Goal: Task Accomplishment & Management: Manage account settings

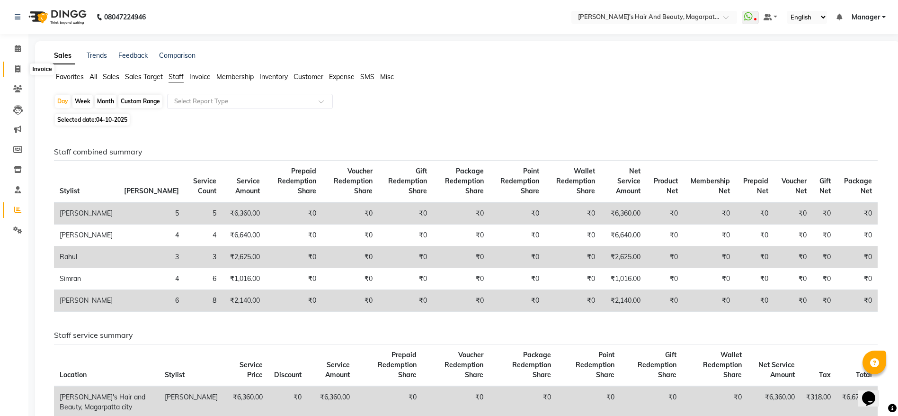
click at [11, 66] on span at bounding box center [17, 69] width 17 height 11
select select "service"
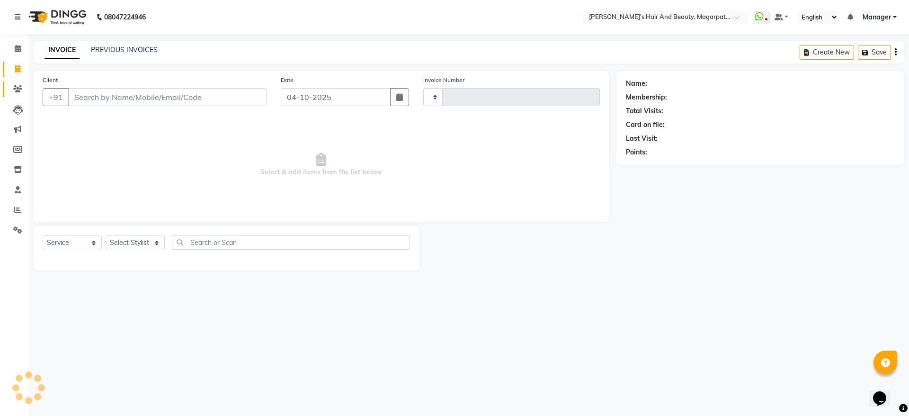
type input "3782"
select select "4517"
click at [18, 89] on icon at bounding box center [17, 88] width 9 height 7
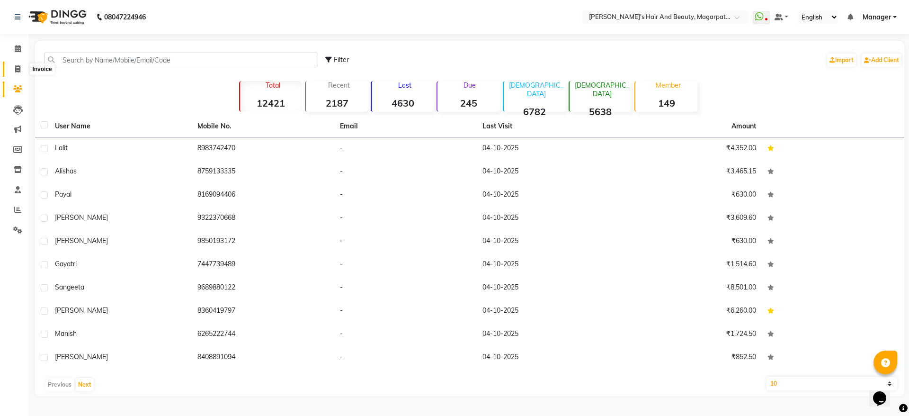
click at [19, 66] on icon at bounding box center [17, 68] width 5 height 7
select select "service"
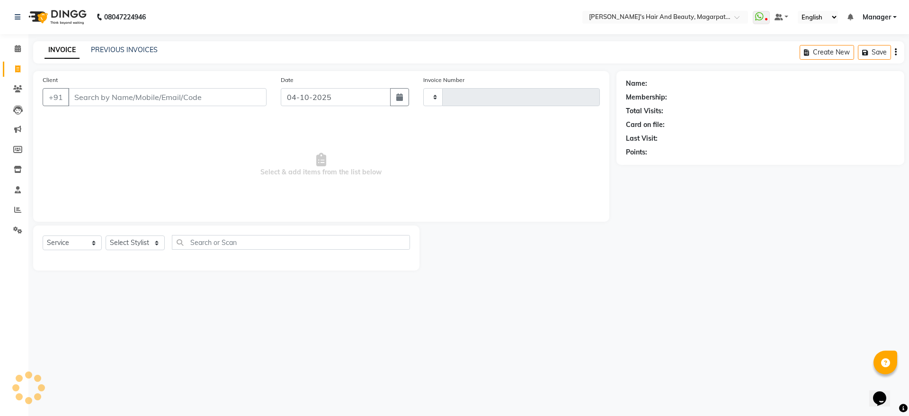
type input "3782"
select select "4517"
click at [88, 89] on input "Client" at bounding box center [167, 97] width 198 height 18
type input "6003122296"
click at [247, 92] on span "Add Client" at bounding box center [241, 96] width 37 height 9
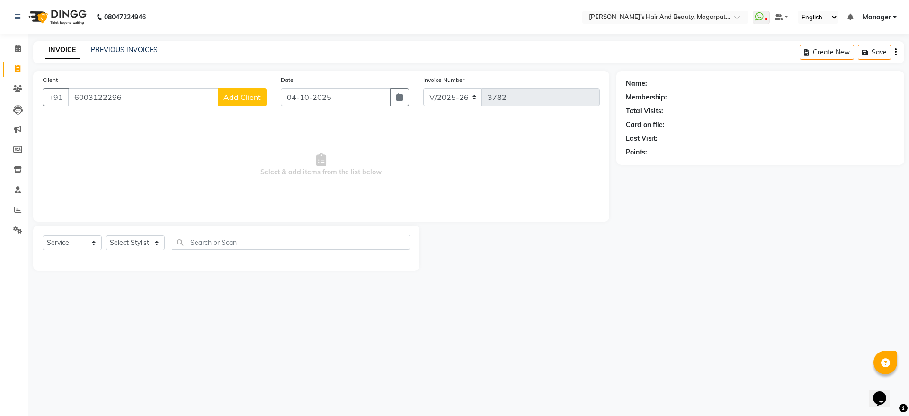
select select "22"
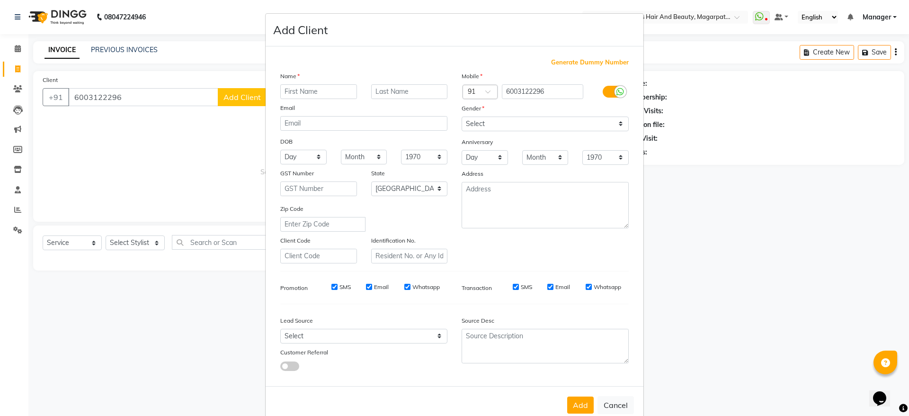
click at [297, 91] on input "text" at bounding box center [318, 91] width 77 height 15
type input "Amrita"
click at [482, 119] on select "Select [DEMOGRAPHIC_DATA] [DEMOGRAPHIC_DATA] Other Prefer Not To Say" at bounding box center [544, 123] width 167 height 15
select select "[DEMOGRAPHIC_DATA]"
click at [461, 116] on select "Select [DEMOGRAPHIC_DATA] [DEMOGRAPHIC_DATA] Other Prefer Not To Say" at bounding box center [544, 123] width 167 height 15
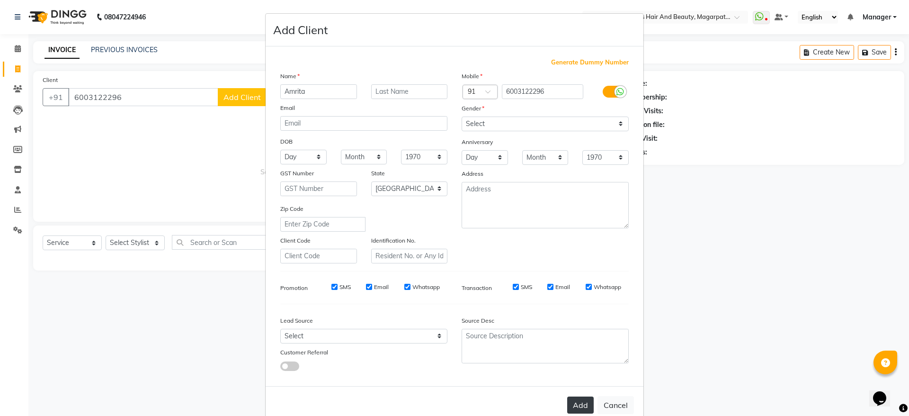
click at [580, 402] on button "Add" at bounding box center [580, 404] width 27 height 17
select select
select select "null"
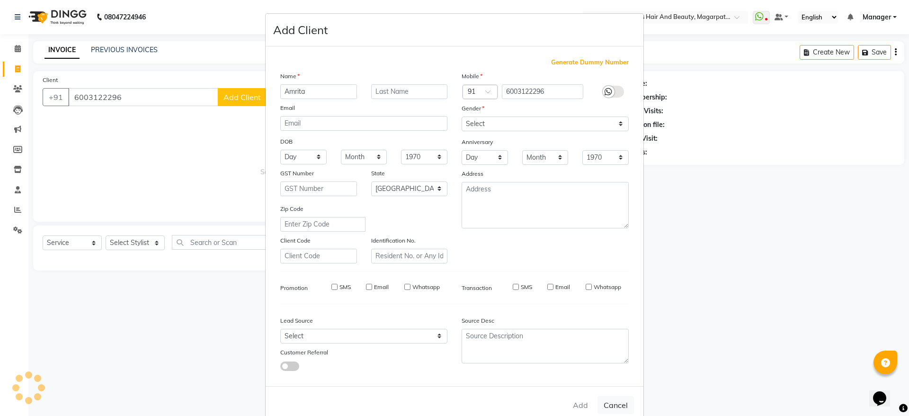
select select
checkbox input "false"
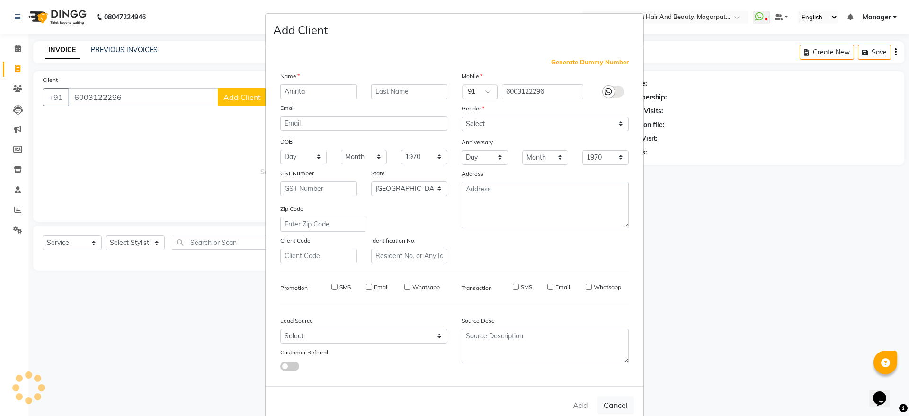
checkbox input "false"
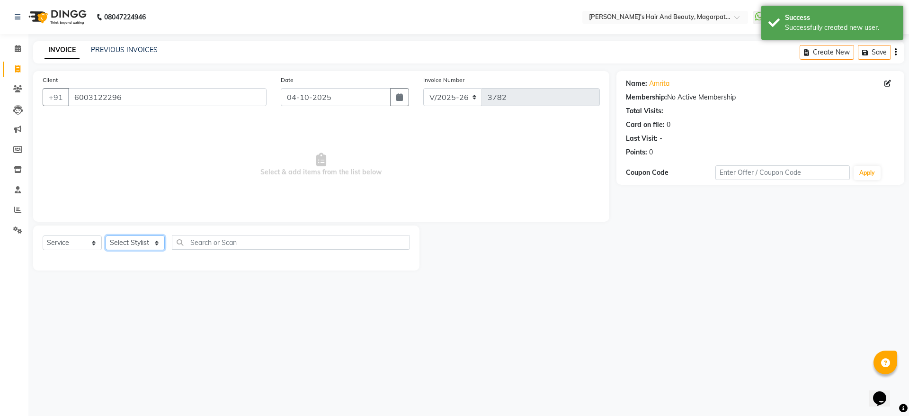
click at [145, 239] on select "Select Stylist [PERSON_NAME] [PERSON_NAME] Manager [PERSON_NAME] [PERSON_NAME] …" at bounding box center [135, 242] width 59 height 15
select select "25867"
click at [106, 235] on select "Select Stylist [PERSON_NAME] [PERSON_NAME] Manager [PERSON_NAME] [PERSON_NAME] …" at bounding box center [135, 242] width 59 height 15
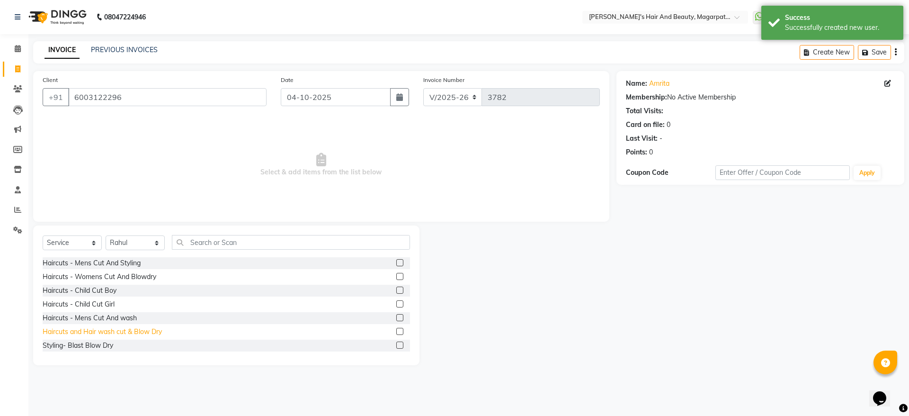
click at [145, 329] on div "Haircuts and Hair wash cut & Blow Dry" at bounding box center [102, 332] width 119 height 10
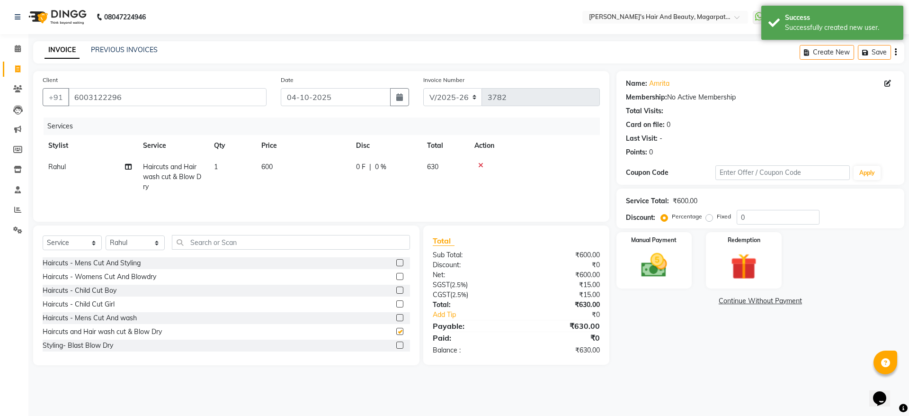
checkbox input "false"
click at [650, 255] on img at bounding box center [654, 264] width 44 height 31
click at [767, 303] on span "ONLINE" at bounding box center [771, 301] width 25 height 11
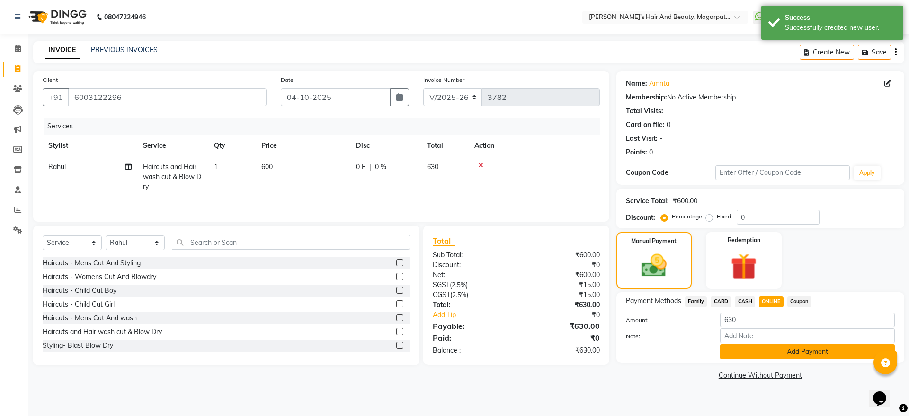
click at [772, 351] on button "Add Payment" at bounding box center [807, 351] width 175 height 15
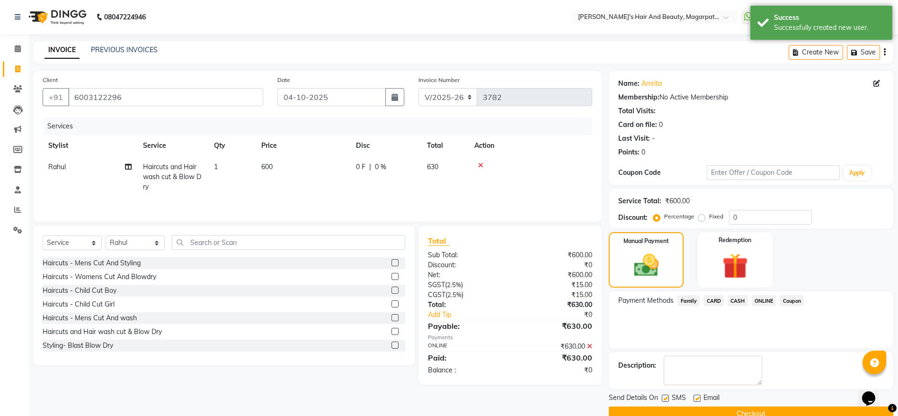
scroll to position [19, 0]
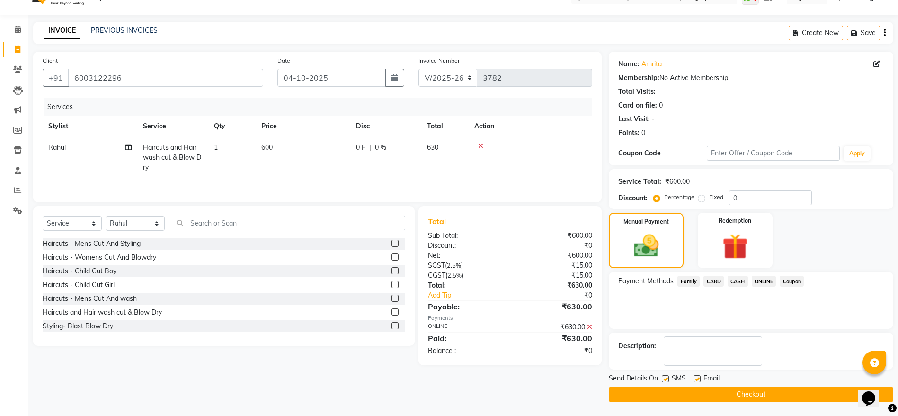
click at [749, 392] on button "Checkout" at bounding box center [751, 394] width 284 height 15
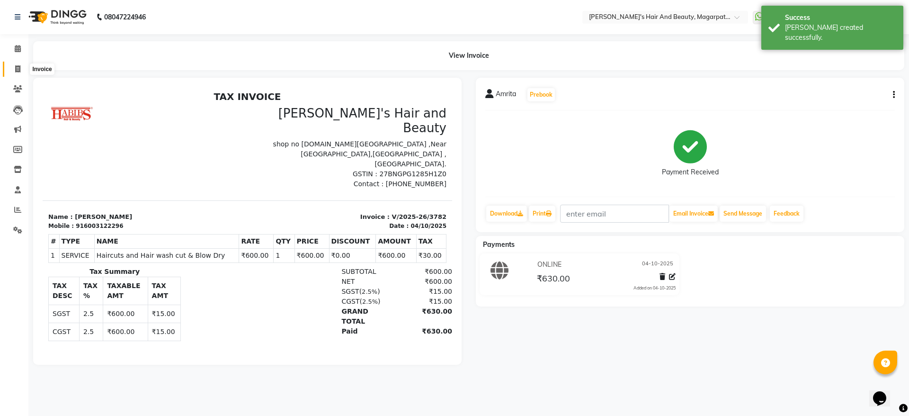
click at [18, 71] on icon at bounding box center [17, 68] width 5 height 7
select select "service"
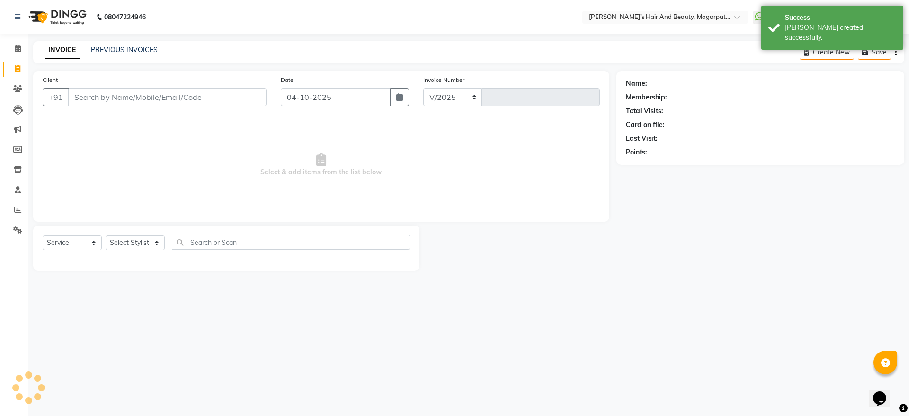
select select "4517"
type input "3783"
click at [143, 99] on input "Client" at bounding box center [167, 97] width 198 height 18
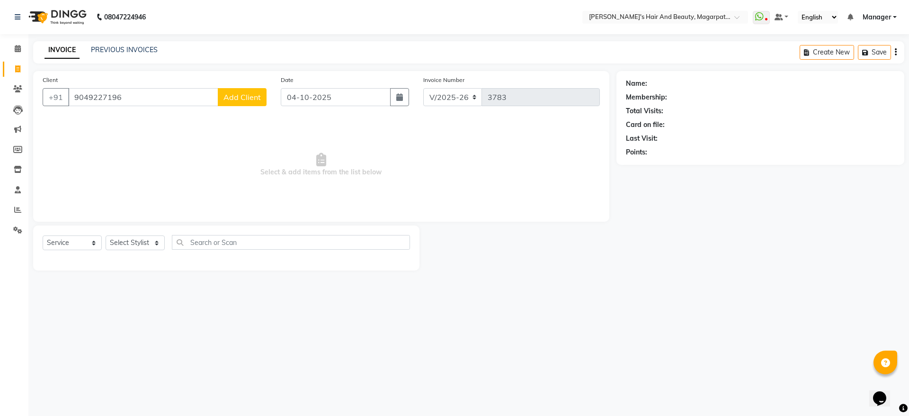
type input "9049227196"
click at [243, 99] on span "Add Client" at bounding box center [241, 96] width 37 height 9
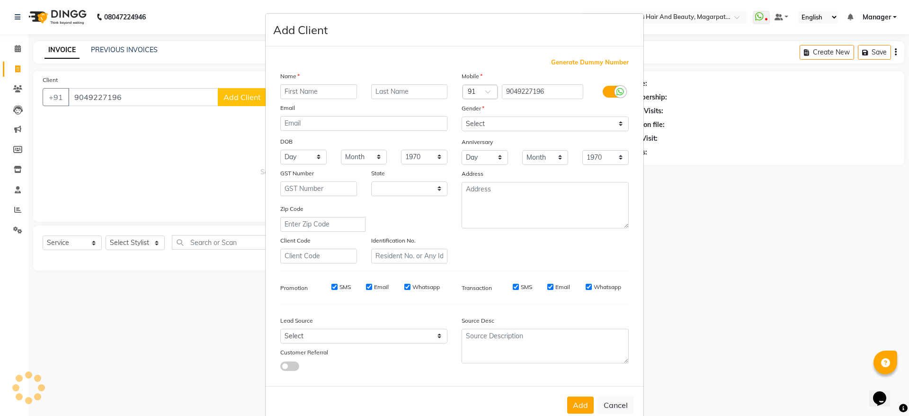
click at [310, 87] on input "text" at bounding box center [318, 91] width 77 height 15
select select "22"
type input "Arti"
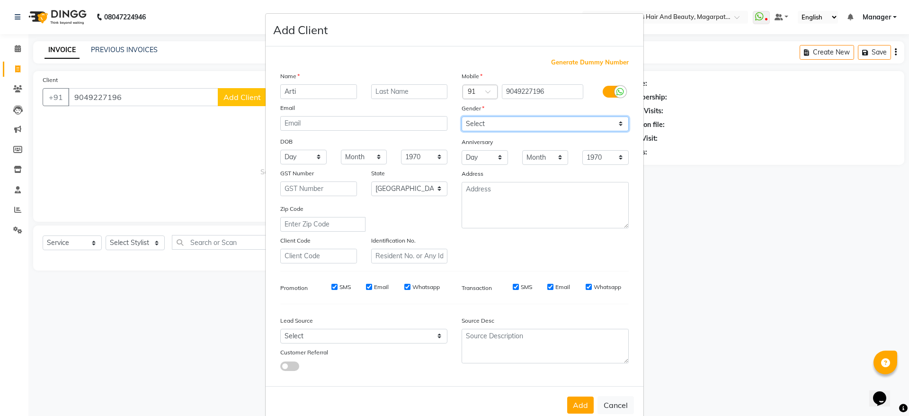
click at [481, 121] on select "Select [DEMOGRAPHIC_DATA] [DEMOGRAPHIC_DATA] Other Prefer Not To Say" at bounding box center [544, 123] width 167 height 15
select select "[DEMOGRAPHIC_DATA]"
click at [461, 116] on select "Select [DEMOGRAPHIC_DATA] [DEMOGRAPHIC_DATA] Other Prefer Not To Say" at bounding box center [544, 123] width 167 height 15
click at [569, 400] on button "Add" at bounding box center [580, 404] width 27 height 17
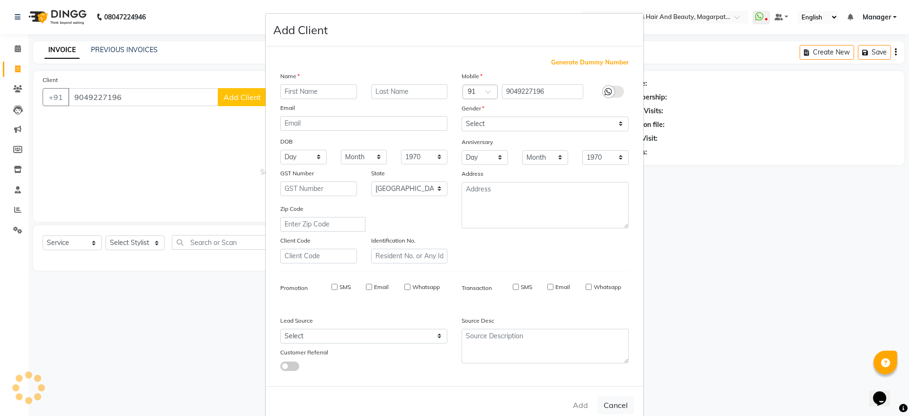
select select
select select "null"
select select
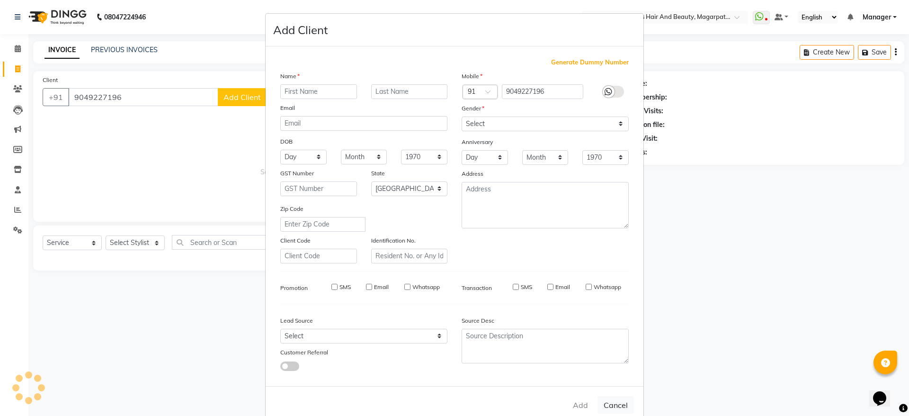
select select
checkbox input "false"
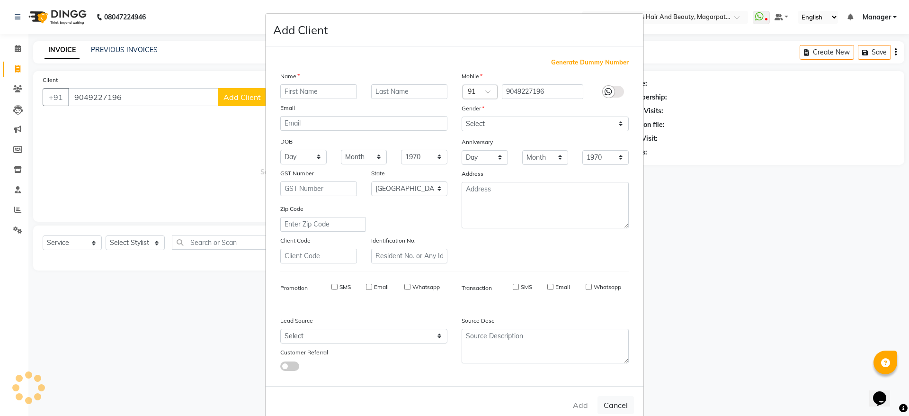
checkbox input "false"
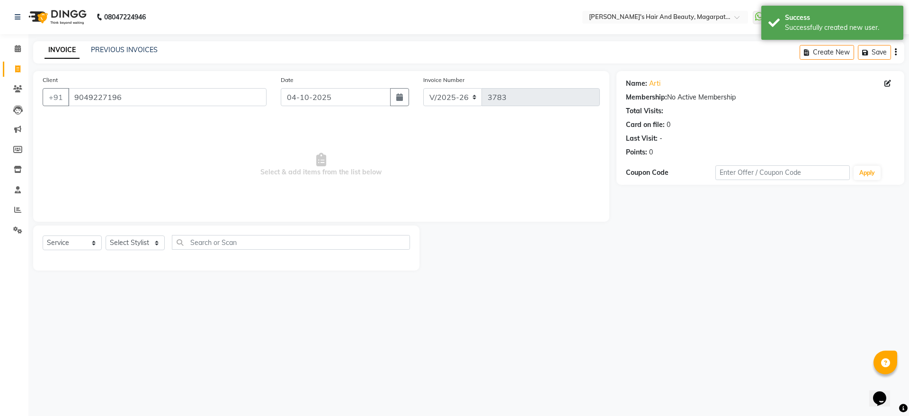
click at [141, 235] on div "Select Service Product Membership Package Voucher Prepaid Gift Card Select Styl…" at bounding box center [226, 246] width 367 height 22
click at [140, 239] on select "Select Stylist [PERSON_NAME] [PERSON_NAME] Manager [PERSON_NAME] [PERSON_NAME] …" at bounding box center [135, 242] width 59 height 15
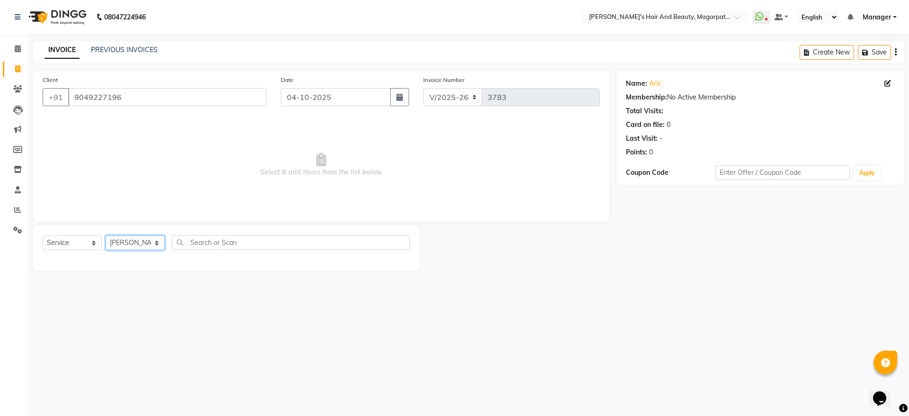
click at [106, 235] on select "Select Stylist [PERSON_NAME] [PERSON_NAME] Manager [PERSON_NAME] [PERSON_NAME] …" at bounding box center [135, 242] width 59 height 15
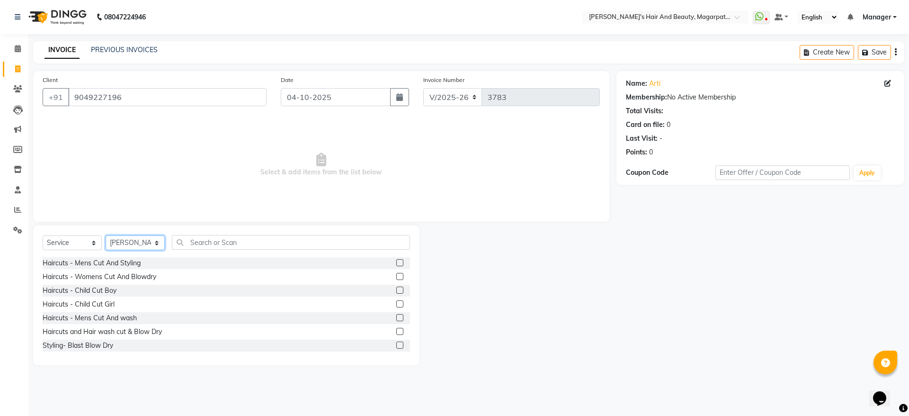
click at [138, 239] on select "Select Stylist [PERSON_NAME] [PERSON_NAME] Manager [PERSON_NAME] [PERSON_NAME] …" at bounding box center [135, 242] width 59 height 15
select select "67463"
click at [106, 235] on select "Select Stylist [PERSON_NAME] [PERSON_NAME] Manager [PERSON_NAME] [PERSON_NAME] …" at bounding box center [135, 242] width 59 height 15
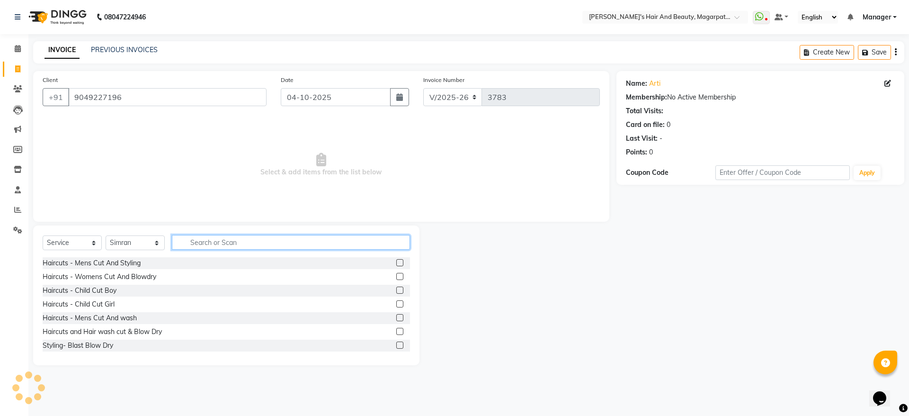
click at [237, 239] on input "text" at bounding box center [291, 242] width 238 height 15
type input "thre"
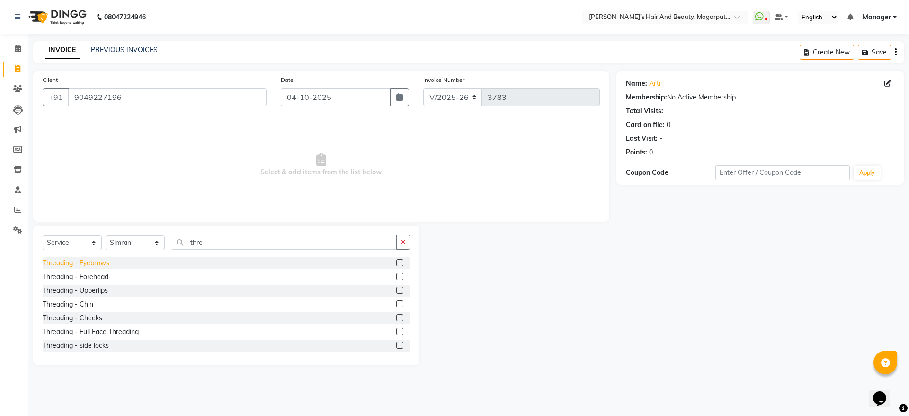
click at [94, 264] on div "Threading - Eyebrows" at bounding box center [76, 263] width 67 height 10
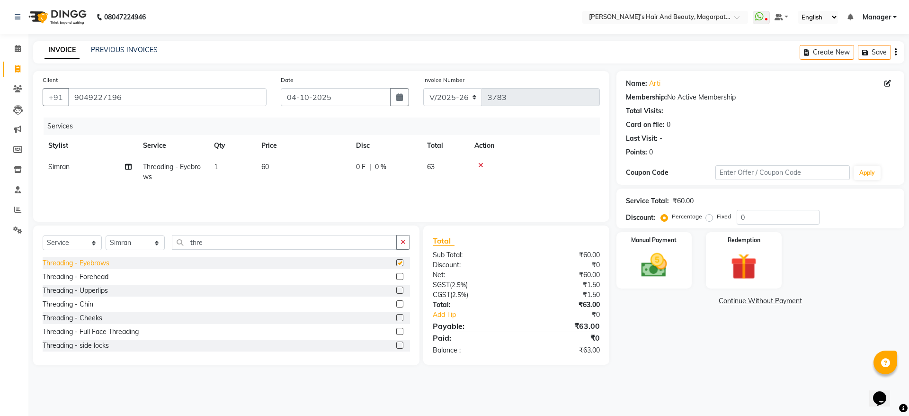
checkbox input "false"
click at [95, 278] on div "Threading - Forehead" at bounding box center [76, 277] width 66 height 10
checkbox input "false"
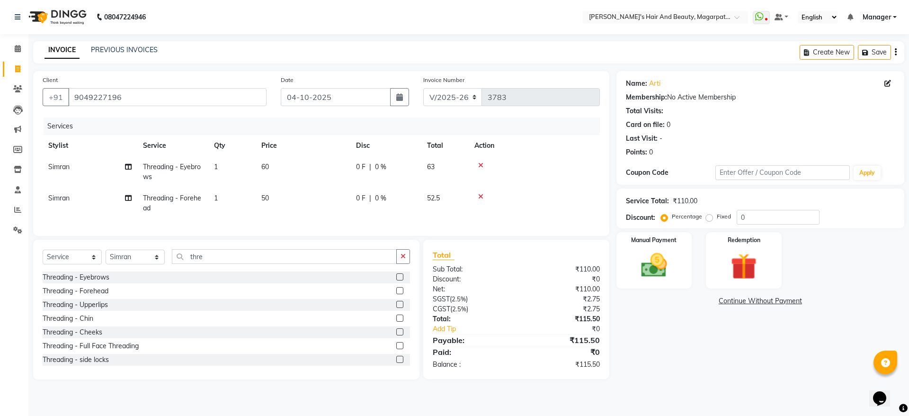
click at [275, 161] on td "60" at bounding box center [303, 171] width 95 height 31
select select "67463"
drag, startPoint x: 331, startPoint y: 167, endPoint x: 308, endPoint y: 168, distance: 22.7
click at [302, 166] on td "60" at bounding box center [303, 171] width 95 height 31
select select "67463"
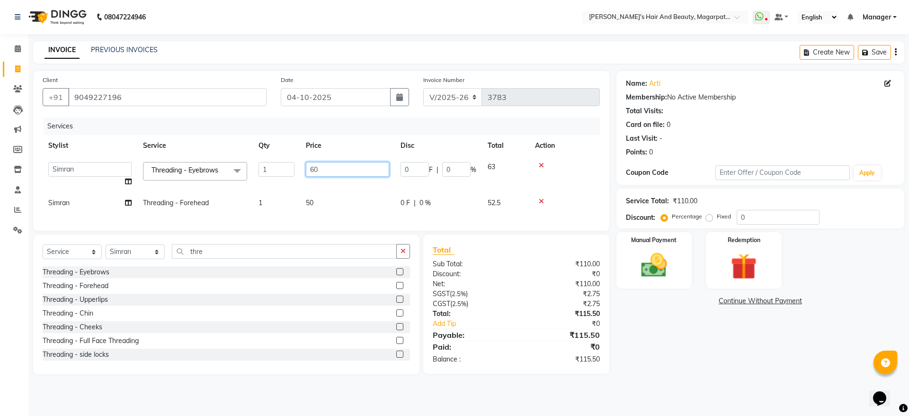
drag, startPoint x: 328, startPoint y: 167, endPoint x: 299, endPoint y: 171, distance: 28.7
click at [299, 171] on tr "[PERSON_NAME] [PERSON_NAME] Manager [PERSON_NAME] [PERSON_NAME] [PERSON_NAME] T…" at bounding box center [321, 174] width 557 height 36
type input "70"
click at [310, 202] on td "50" at bounding box center [347, 202] width 95 height 21
select select "67463"
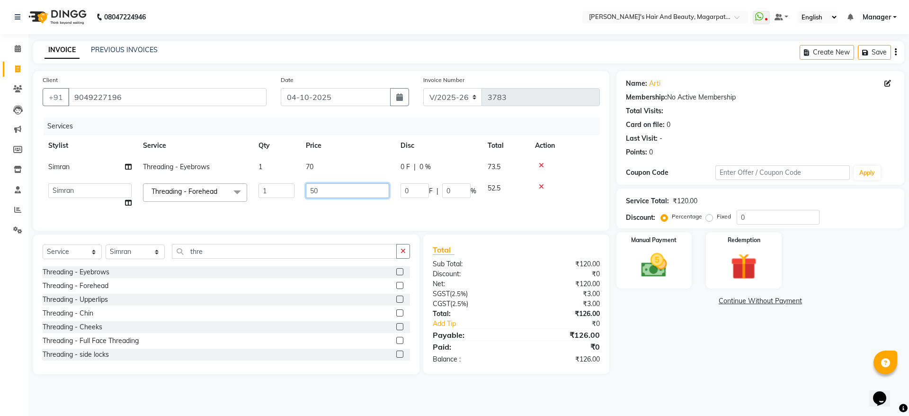
drag, startPoint x: 324, startPoint y: 189, endPoint x: 297, endPoint y: 187, distance: 27.0
click at [297, 187] on tr "[PERSON_NAME] [PERSON_NAME] Manager [PERSON_NAME] [PERSON_NAME] [PERSON_NAME] T…" at bounding box center [321, 195] width 557 height 36
type input "60"
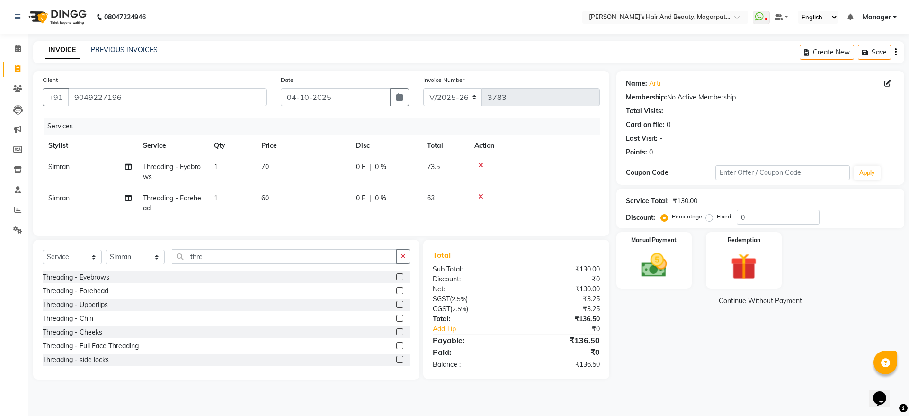
click at [300, 210] on tr "[PERSON_NAME] Threading - Forehead 1 60 0 F | 0 % 63" at bounding box center [321, 202] width 557 height 31
click at [662, 264] on img at bounding box center [654, 264] width 44 height 31
click at [775, 302] on span "ONLINE" at bounding box center [771, 301] width 25 height 11
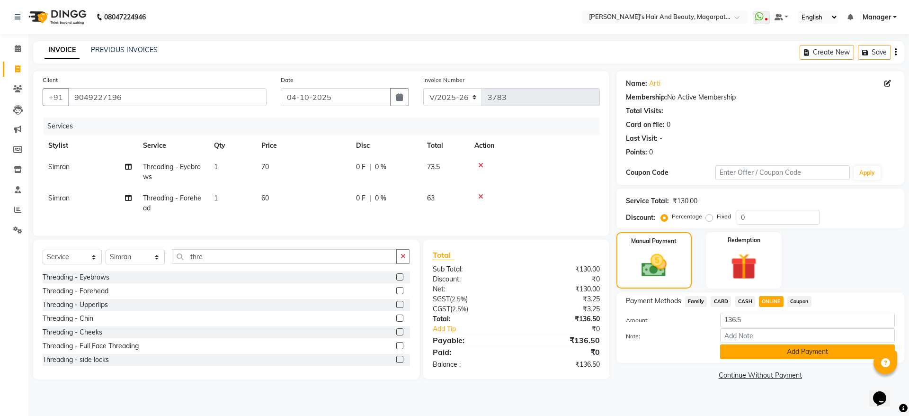
click at [780, 355] on button "Add Payment" at bounding box center [807, 351] width 175 height 15
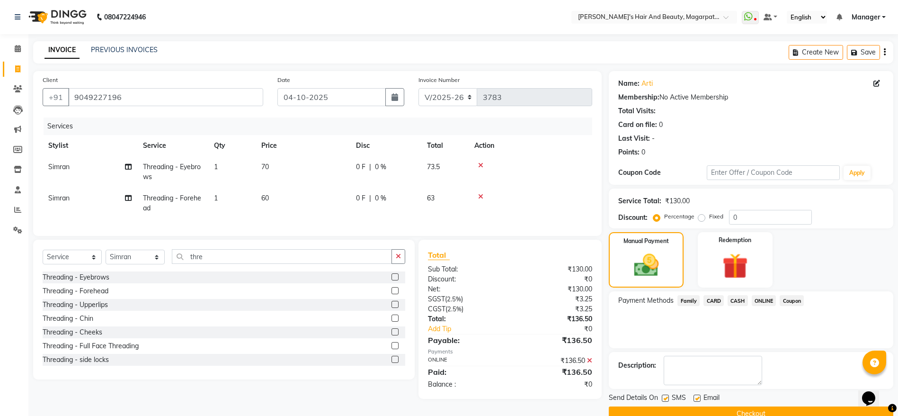
scroll to position [19, 0]
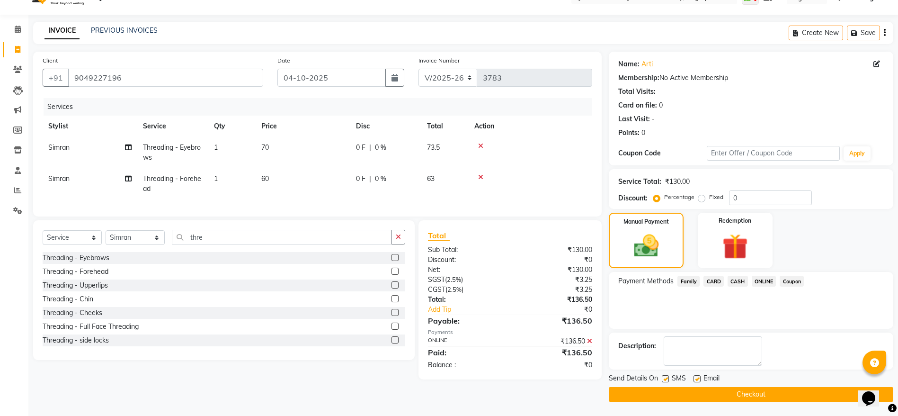
click at [748, 392] on button "Checkout" at bounding box center [751, 394] width 284 height 15
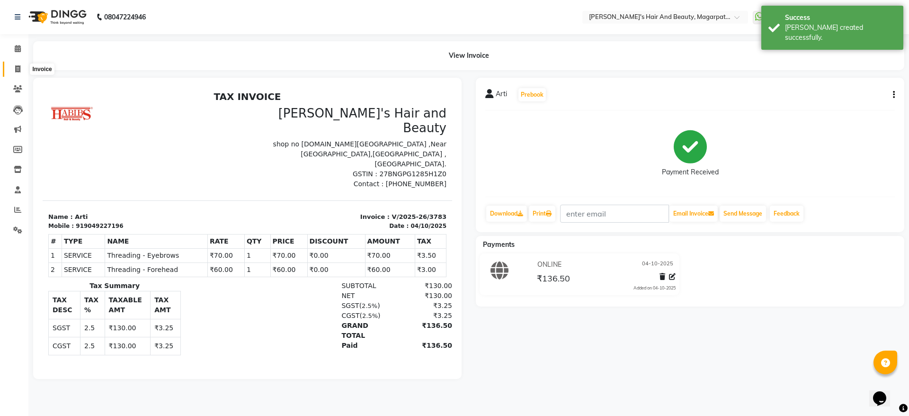
click at [16, 66] on icon at bounding box center [17, 68] width 5 height 7
select select "service"
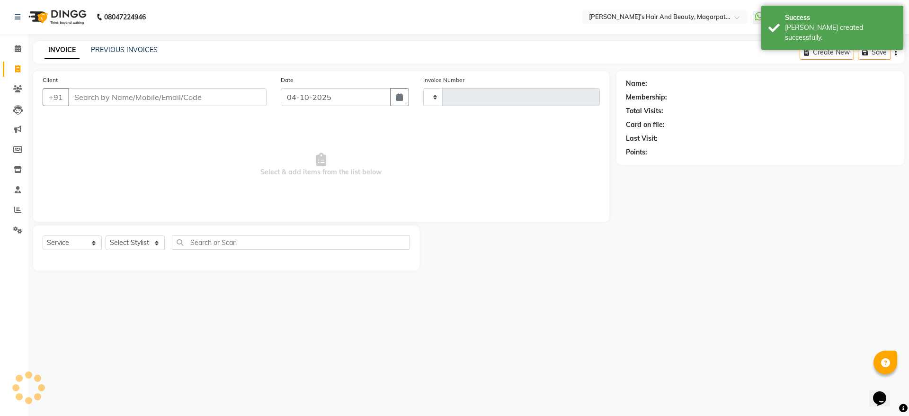
type input "3784"
select select "4517"
click at [122, 92] on input "Client" at bounding box center [167, 97] width 198 height 18
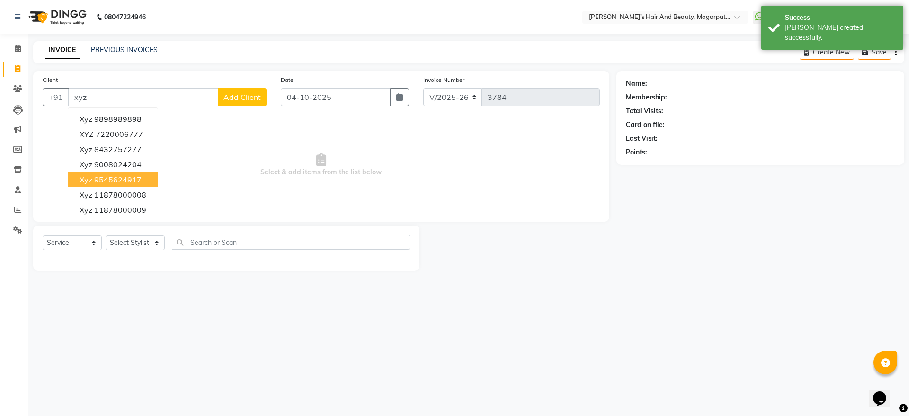
click at [119, 176] on ngb-highlight "9545624917" at bounding box center [117, 179] width 47 height 9
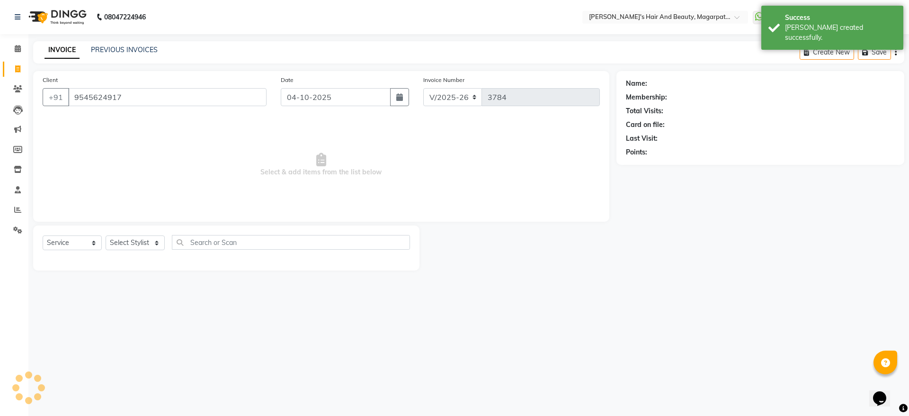
type input "9545624917"
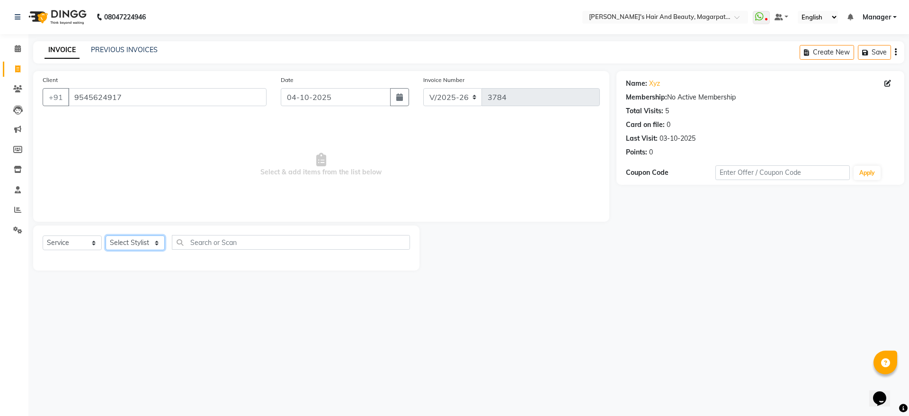
click at [141, 242] on select "Select Stylist [PERSON_NAME] [PERSON_NAME] Manager [PERSON_NAME] [PERSON_NAME] …" at bounding box center [135, 242] width 59 height 15
select select "67463"
click at [106, 235] on select "Select Stylist [PERSON_NAME] [PERSON_NAME] Manager [PERSON_NAME] [PERSON_NAME] …" at bounding box center [135, 242] width 59 height 15
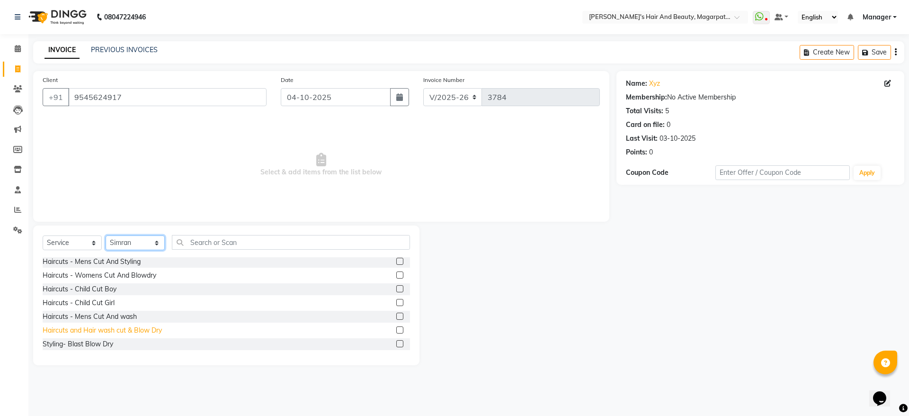
scroll to position [7, 0]
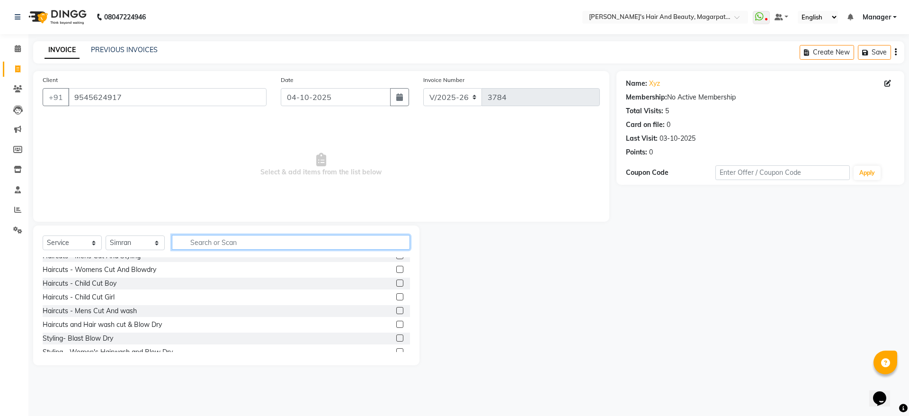
click at [194, 243] on input "text" at bounding box center [291, 242] width 238 height 15
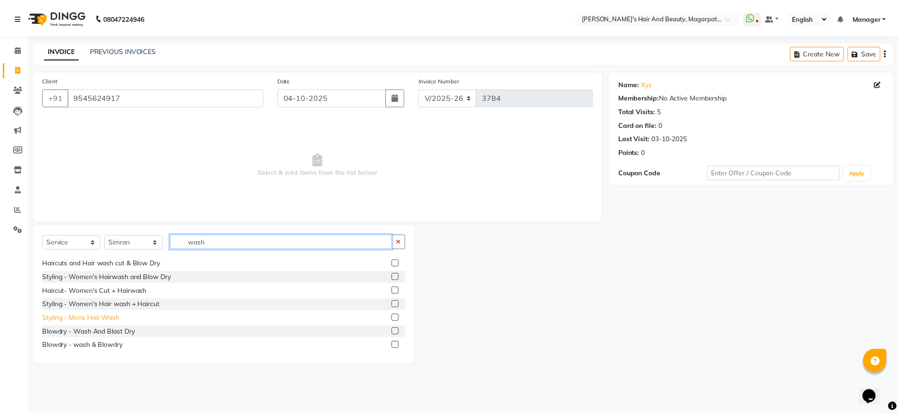
scroll to position [14, 0]
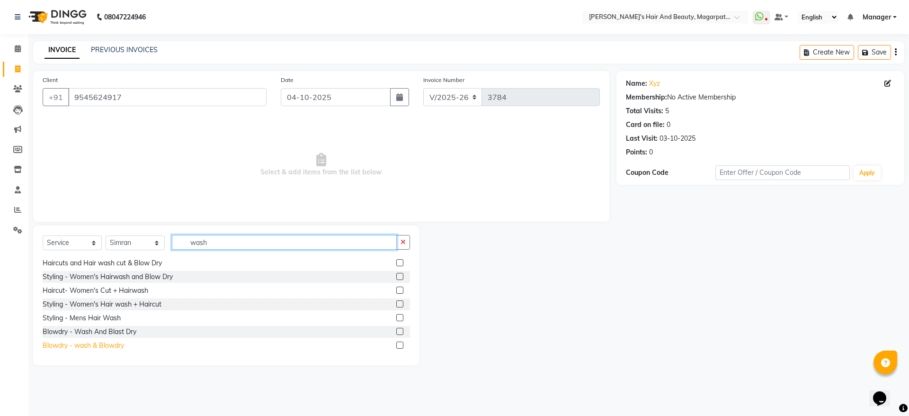
type input "wash"
click at [100, 344] on div "Blowdry - wash & Blowdry" at bounding box center [83, 345] width 81 height 10
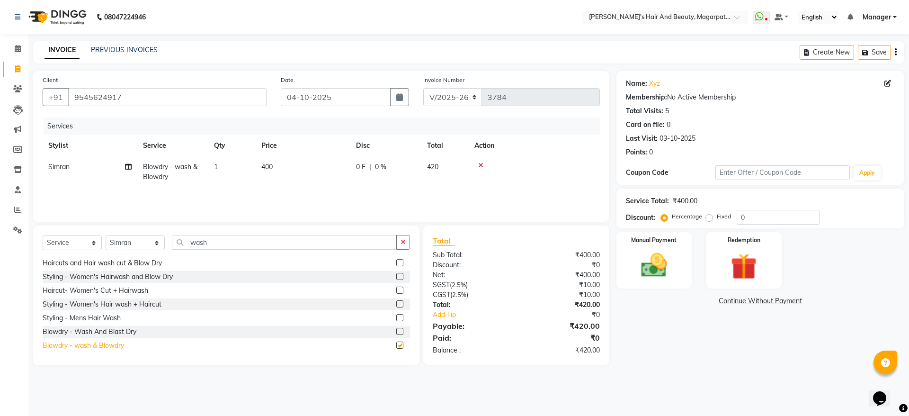
checkbox input "false"
click at [653, 258] on img at bounding box center [654, 264] width 44 height 31
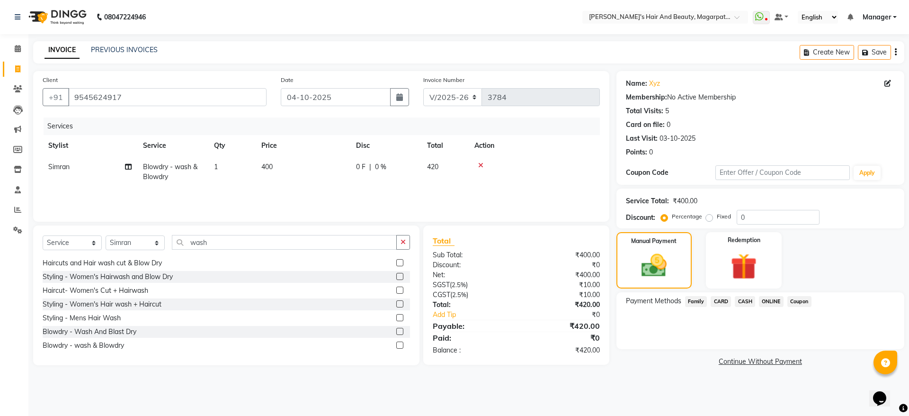
click at [778, 301] on span "ONLINE" at bounding box center [771, 301] width 25 height 11
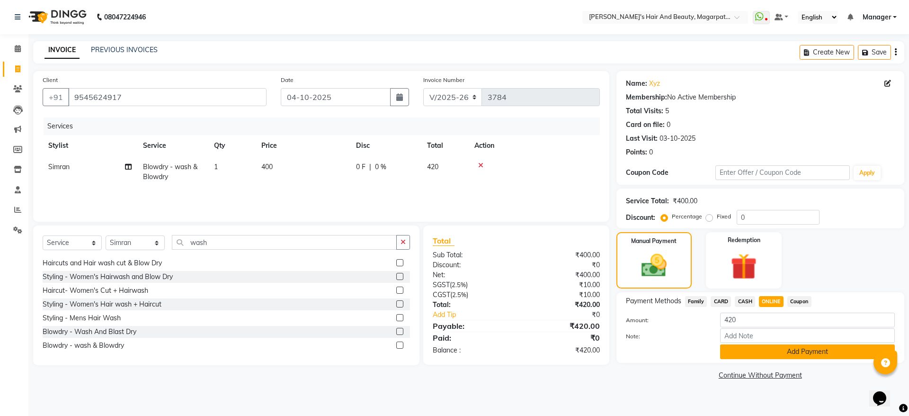
click at [777, 355] on button "Add Payment" at bounding box center [807, 351] width 175 height 15
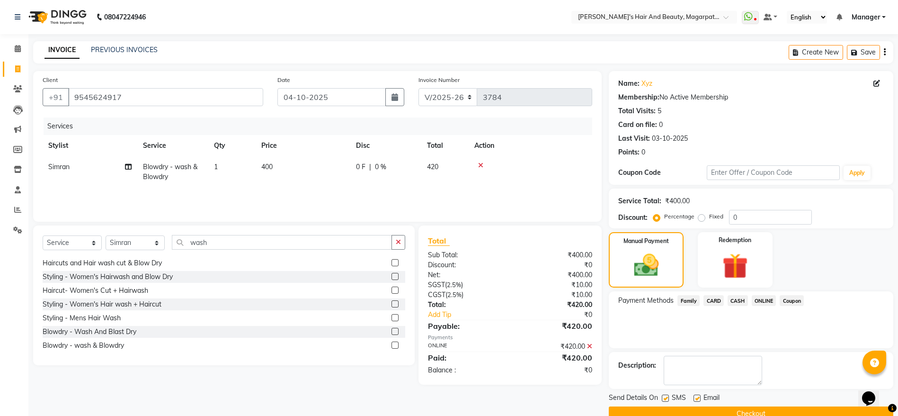
scroll to position [19, 0]
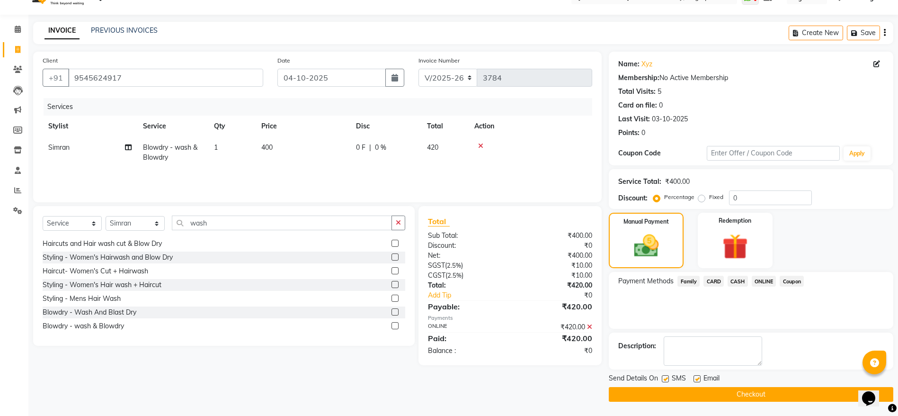
click at [747, 393] on button "Checkout" at bounding box center [751, 394] width 284 height 15
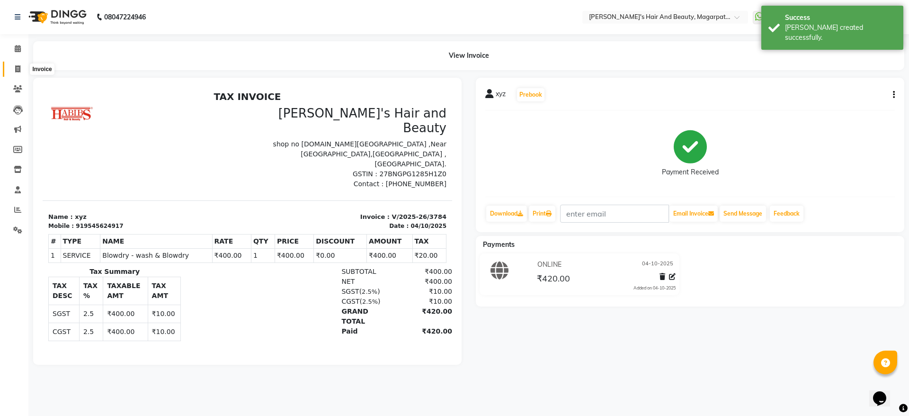
click at [15, 66] on icon at bounding box center [17, 68] width 5 height 7
select select "service"
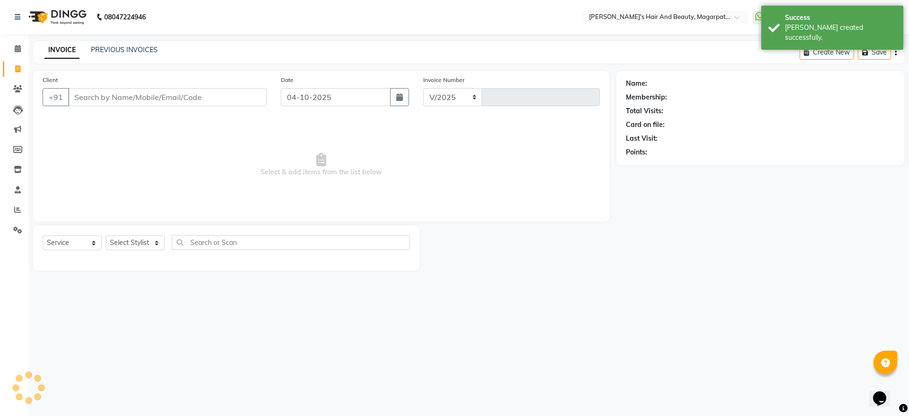
select select "4517"
type input "3785"
click at [93, 91] on input "Client" at bounding box center [167, 97] width 198 height 18
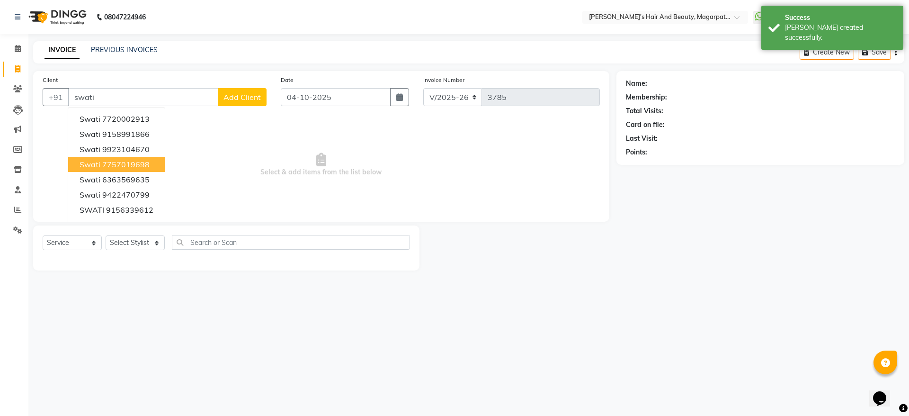
click at [99, 167] on span "swati" at bounding box center [90, 164] width 21 height 9
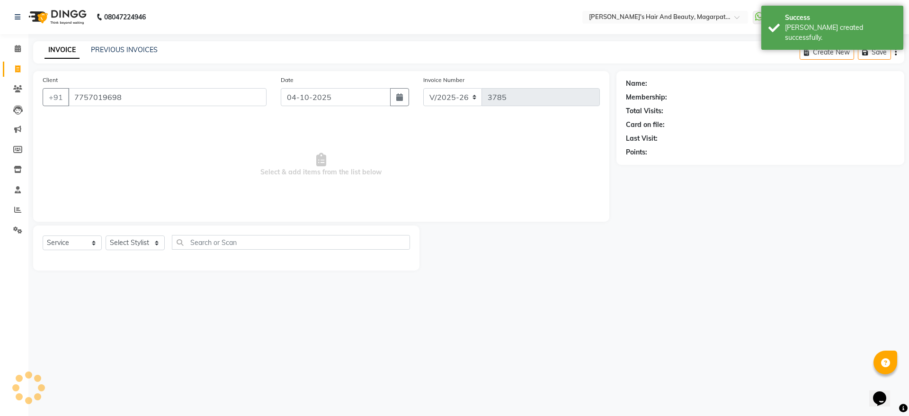
type input "7757019698"
click at [153, 242] on select "Select Stylist [PERSON_NAME] [PERSON_NAME] Manager [PERSON_NAME] [PERSON_NAME] …" at bounding box center [135, 242] width 59 height 15
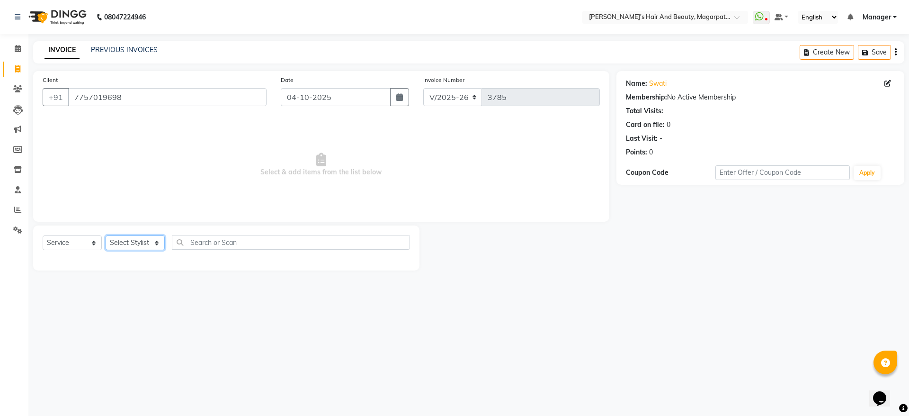
select select "67454"
click at [106, 235] on select "Select Stylist [PERSON_NAME] [PERSON_NAME] Manager [PERSON_NAME] [PERSON_NAME] …" at bounding box center [135, 242] width 59 height 15
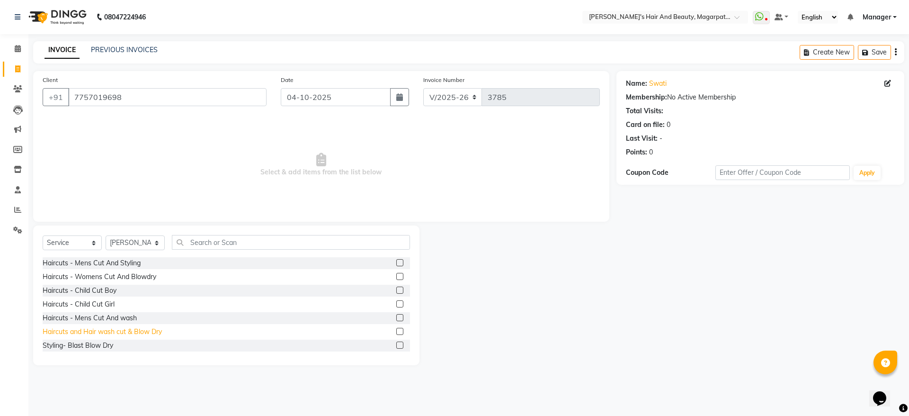
click at [137, 331] on div "Haircuts and Hair wash cut & Blow Dry" at bounding box center [102, 332] width 119 height 10
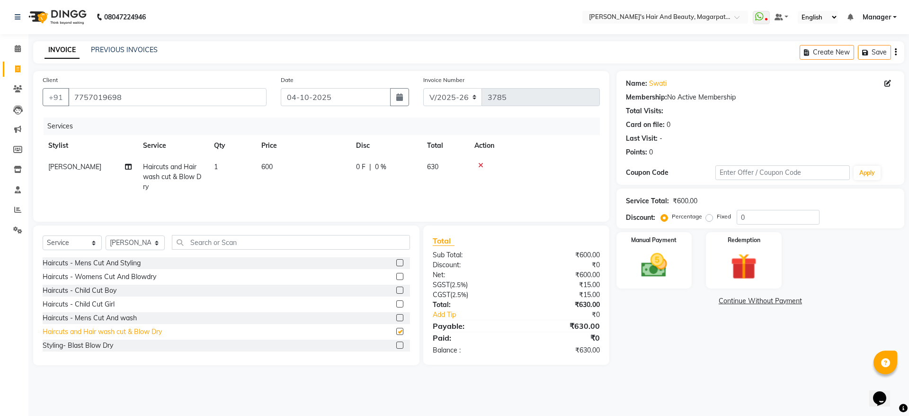
checkbox input "false"
click at [274, 160] on td "600" at bounding box center [303, 176] width 95 height 41
select select "67454"
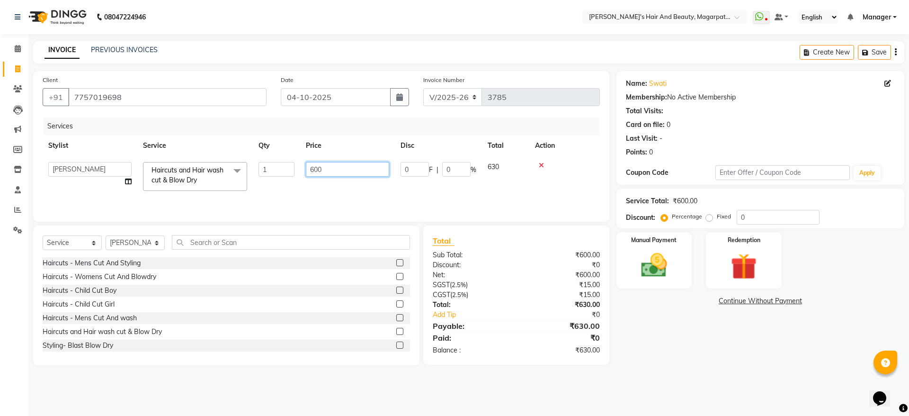
click at [329, 169] on input "600" at bounding box center [347, 169] width 83 height 15
type input "6"
type input "700"
click at [330, 193] on td "700" at bounding box center [347, 176] width 95 height 40
select select "67454"
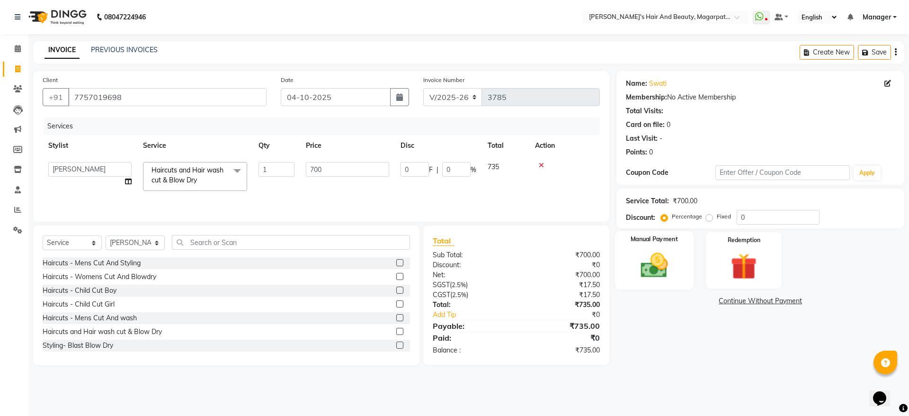
click at [640, 263] on img at bounding box center [654, 264] width 44 height 31
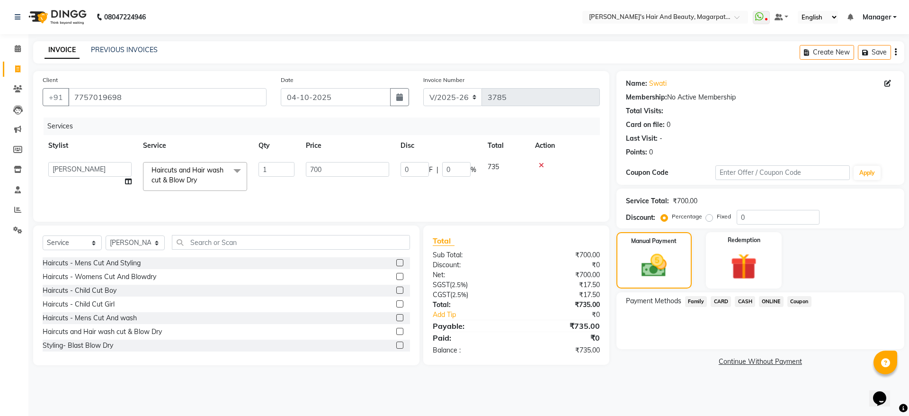
click at [744, 299] on span "CASH" at bounding box center [745, 301] width 20 height 11
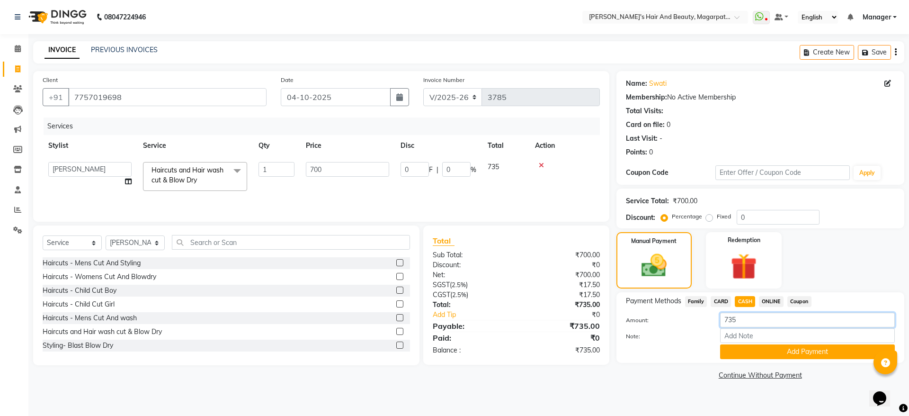
drag, startPoint x: 745, startPoint y: 317, endPoint x: 729, endPoint y: 319, distance: 15.8
click at [729, 319] on input "735" at bounding box center [807, 319] width 175 height 15
type input "700"
click at [752, 352] on button "Add Payment" at bounding box center [807, 351] width 175 height 15
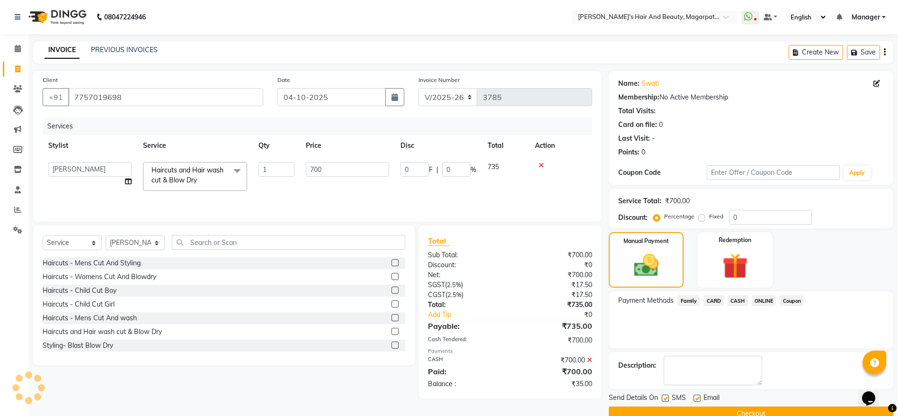
click at [767, 296] on span "ONLINE" at bounding box center [764, 300] width 25 height 11
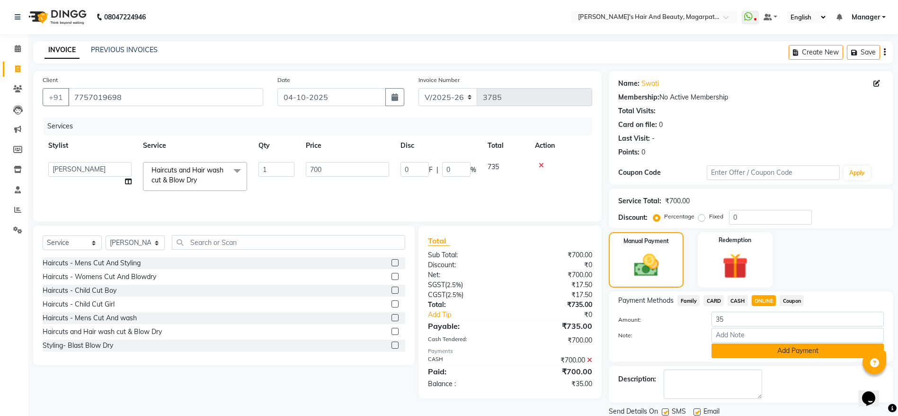
click at [759, 347] on button "Add Payment" at bounding box center [797, 350] width 172 height 15
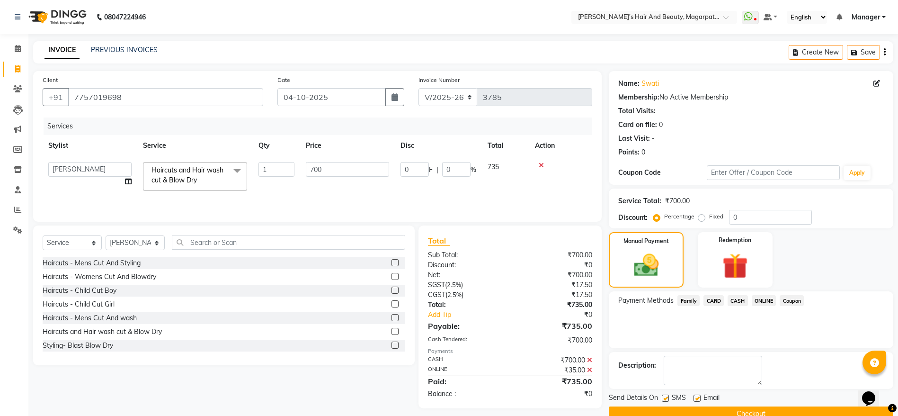
scroll to position [19, 0]
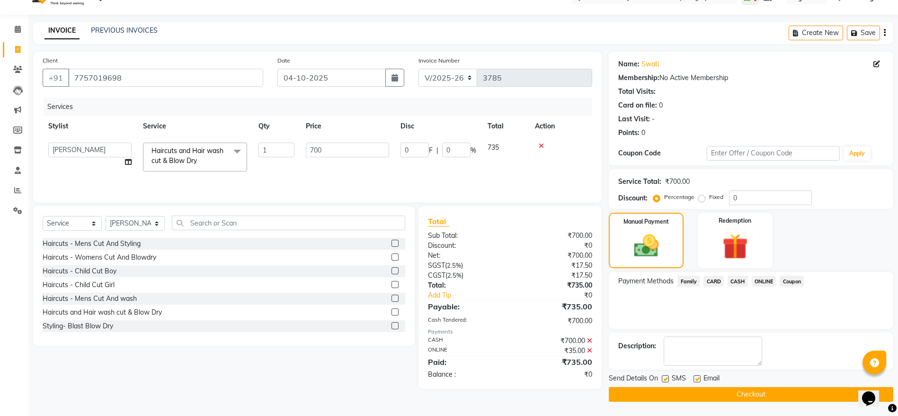
click at [741, 388] on button "Checkout" at bounding box center [751, 394] width 284 height 15
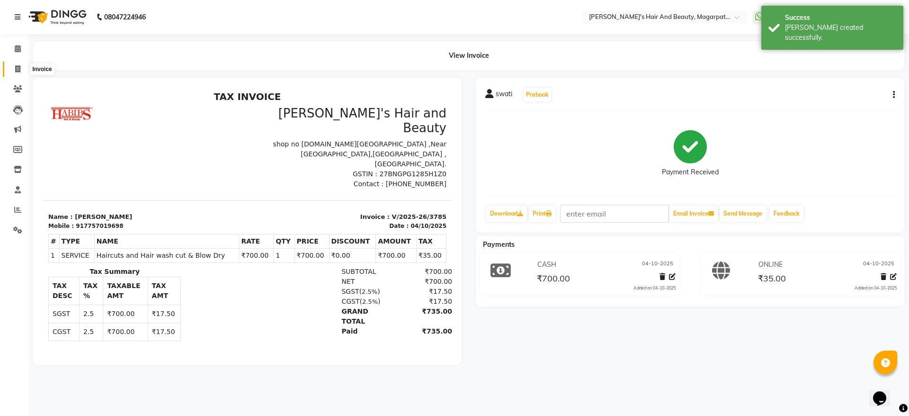
click at [18, 70] on icon at bounding box center [17, 68] width 5 height 7
select select "service"
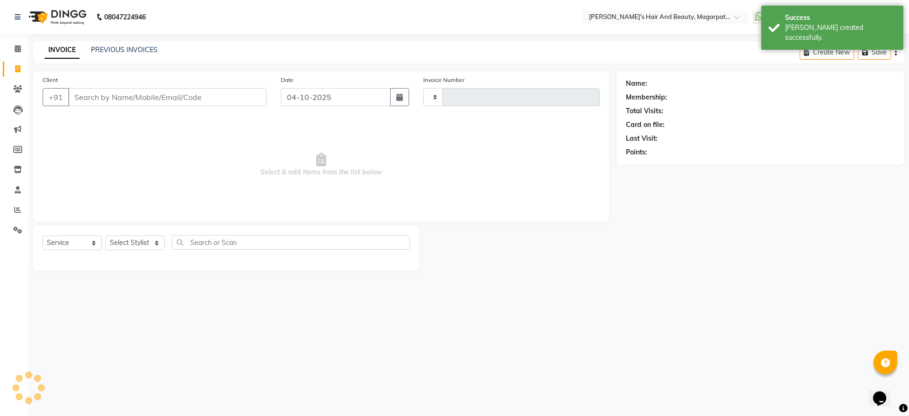
type input "3786"
select select "4517"
click at [101, 94] on input "Client" at bounding box center [167, 97] width 198 height 18
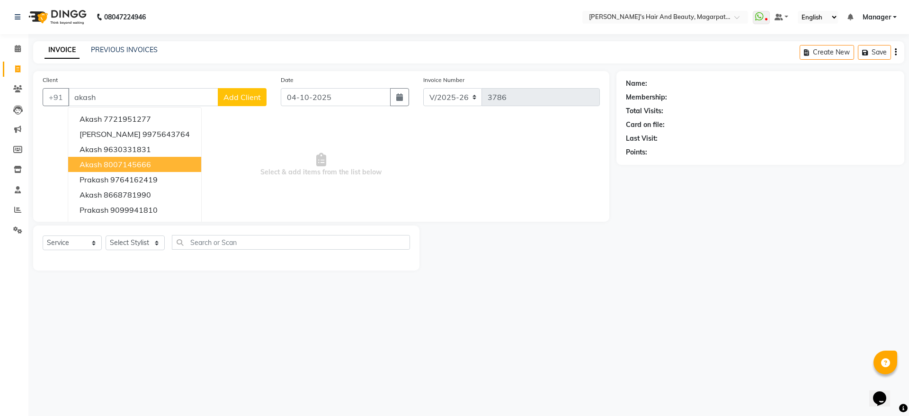
click at [109, 162] on ngb-highlight "8007145666" at bounding box center [127, 164] width 47 height 9
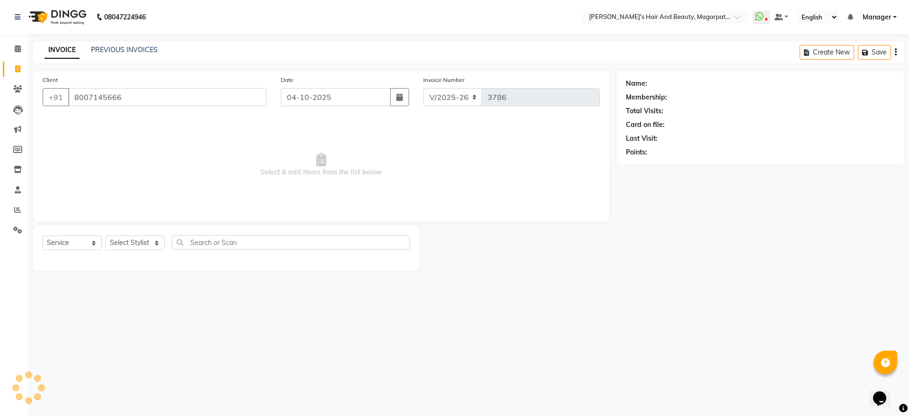
type input "8007145666"
click at [146, 238] on select "Select Stylist [PERSON_NAME] [PERSON_NAME] Manager [PERSON_NAME] [PERSON_NAME] …" at bounding box center [135, 242] width 59 height 15
select select "67463"
click at [106, 235] on select "Select Stylist [PERSON_NAME] [PERSON_NAME] Manager [PERSON_NAME] [PERSON_NAME] …" at bounding box center [135, 242] width 59 height 15
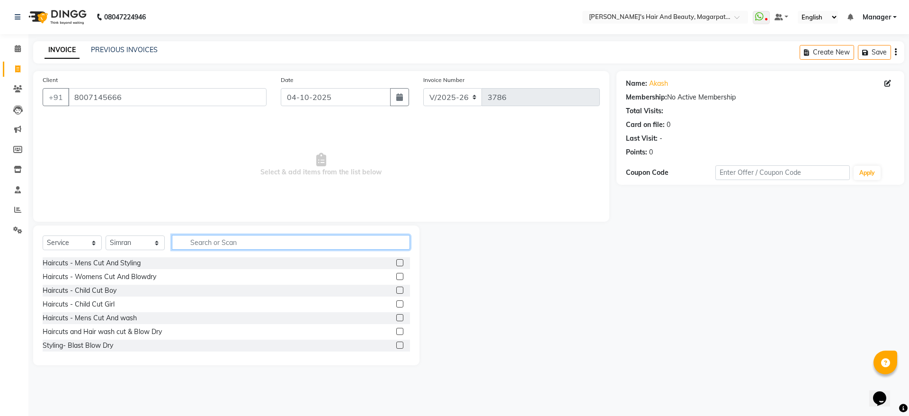
click at [196, 241] on input "text" at bounding box center [291, 242] width 238 height 15
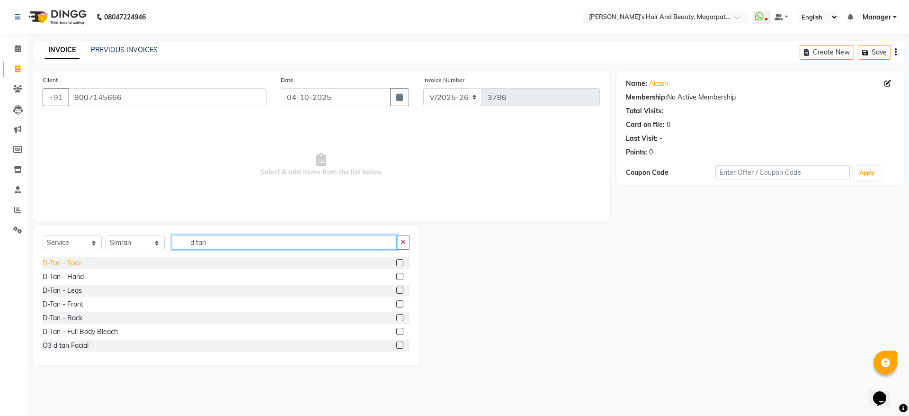
type input "d tan"
click at [74, 258] on div "D-Tan - Face" at bounding box center [62, 263] width 39 height 10
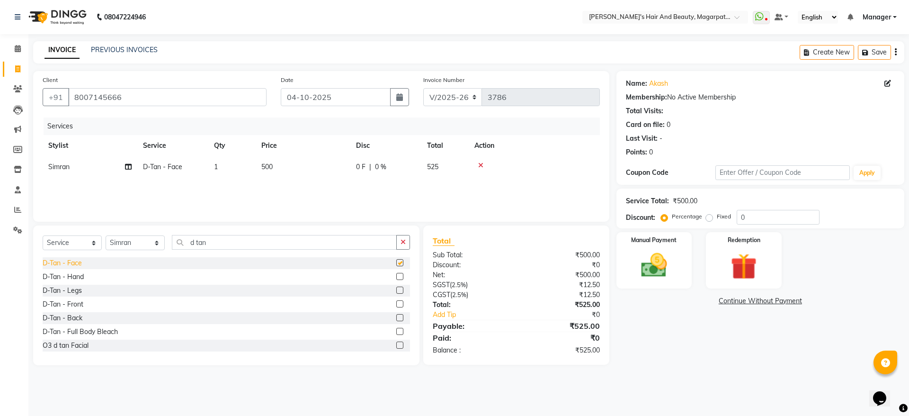
checkbox input "false"
click at [270, 159] on td "500" at bounding box center [303, 166] width 95 height 21
select select "67463"
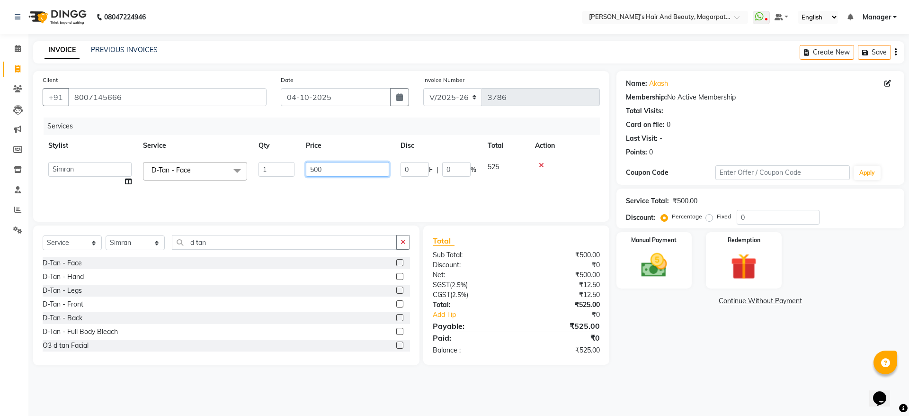
drag, startPoint x: 338, startPoint y: 163, endPoint x: 306, endPoint y: 172, distance: 33.0
click at [306, 172] on input "500" at bounding box center [347, 169] width 83 height 15
type input "800"
click at [318, 193] on div "Services Stylist Service Qty Price Disc Total Action [PERSON_NAME] [PERSON_NAME…" at bounding box center [321, 164] width 557 height 95
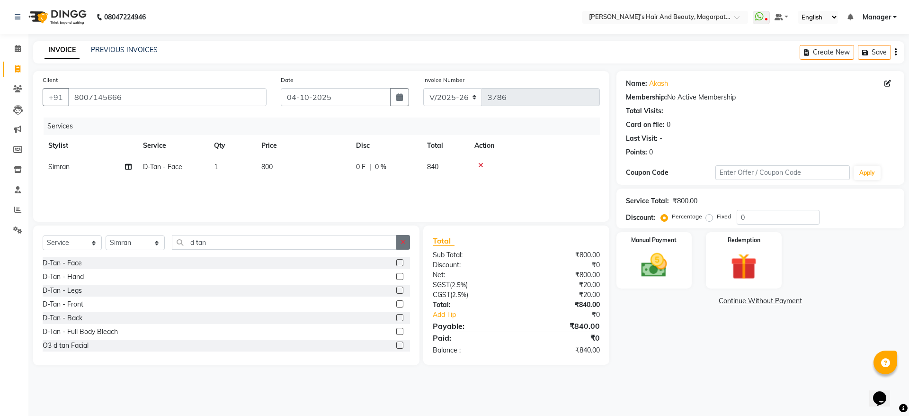
click at [399, 242] on button "button" at bounding box center [403, 242] width 14 height 15
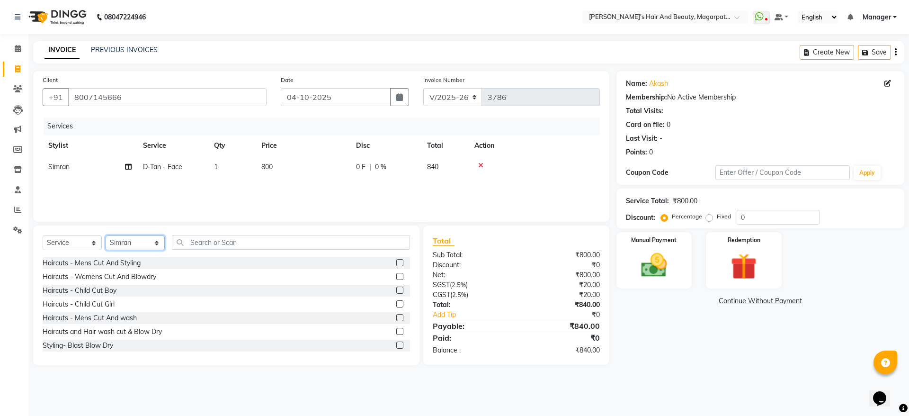
click at [140, 245] on select "Select Stylist [PERSON_NAME] [PERSON_NAME] Manager [PERSON_NAME] [PERSON_NAME] …" at bounding box center [135, 242] width 59 height 15
select select "67444"
click at [106, 235] on select "Select Stylist [PERSON_NAME] [PERSON_NAME] Manager [PERSON_NAME] [PERSON_NAME] …" at bounding box center [135, 242] width 59 height 15
click at [131, 317] on div "Haircuts - Mens Cut And wash" at bounding box center [90, 318] width 94 height 10
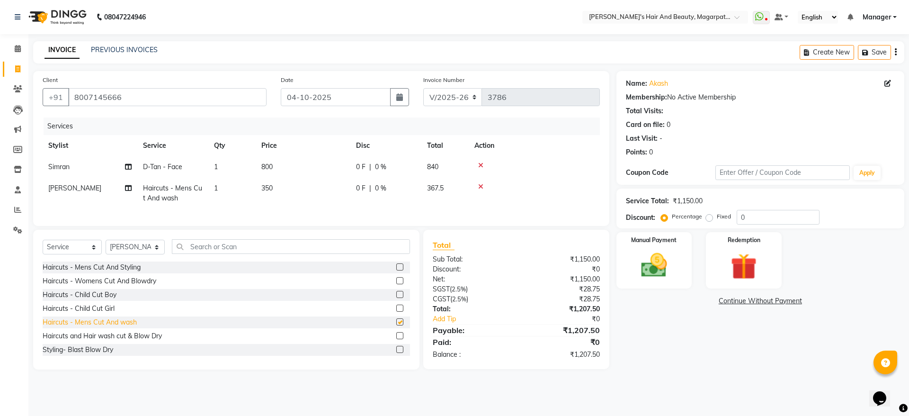
checkbox input "false"
click at [274, 191] on td "350" at bounding box center [303, 192] width 95 height 31
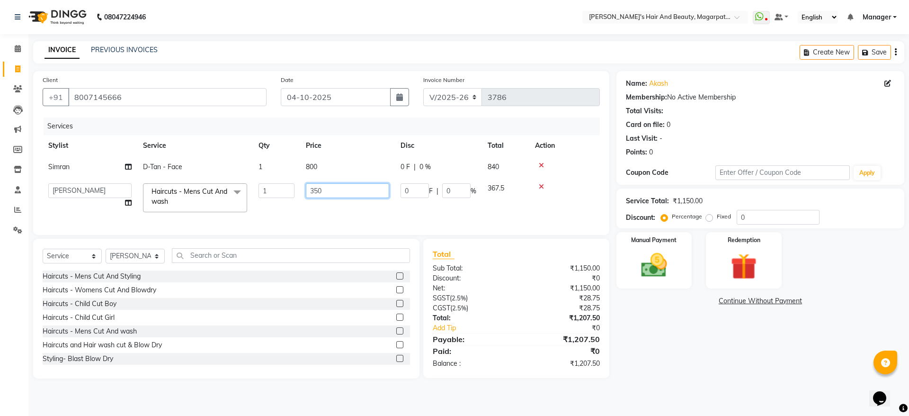
drag, startPoint x: 329, startPoint y: 191, endPoint x: 299, endPoint y: 193, distance: 30.4
click at [299, 193] on tr "[PERSON_NAME] [PERSON_NAME] Manager [PERSON_NAME] [PERSON_NAME] [PERSON_NAME] H…" at bounding box center [321, 197] width 557 height 40
type input "400"
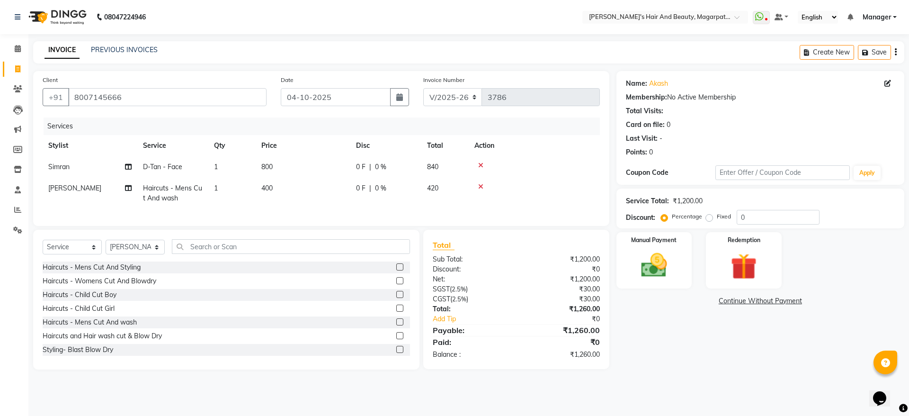
click at [303, 212] on div "Services Stylist Service Qty Price Disc Total Action [PERSON_NAME] - Face 1 800…" at bounding box center [321, 166] width 557 height 99
click at [289, 188] on td "400" at bounding box center [303, 192] width 95 height 31
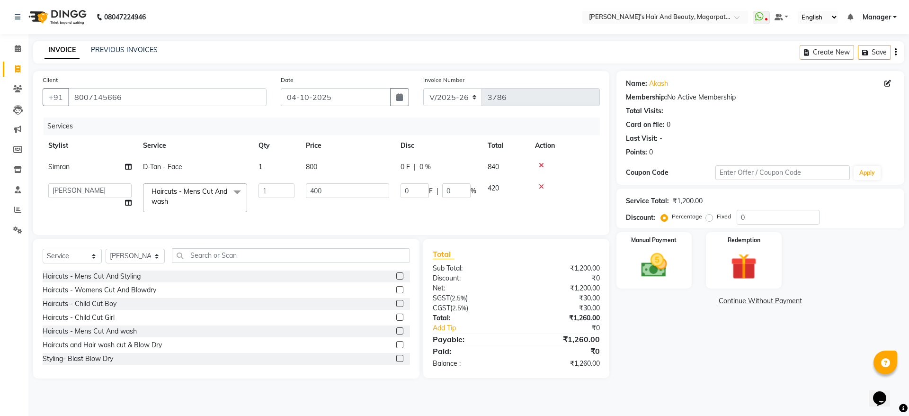
click at [541, 186] on icon at bounding box center [541, 186] width 5 height 7
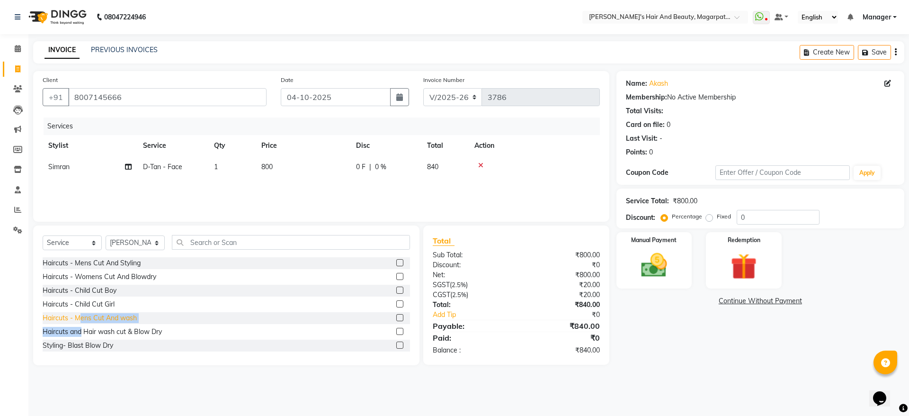
drag, startPoint x: 80, startPoint y: 332, endPoint x: 81, endPoint y: 319, distance: 13.8
click at [81, 319] on div "Haircuts - Mens Cut And Styling Haircuts - Womens Cut And Blowdry Haircuts - Ch…" at bounding box center [226, 304] width 367 height 95
click at [72, 317] on div "Haircuts - Mens Cut And wash" at bounding box center [90, 318] width 94 height 10
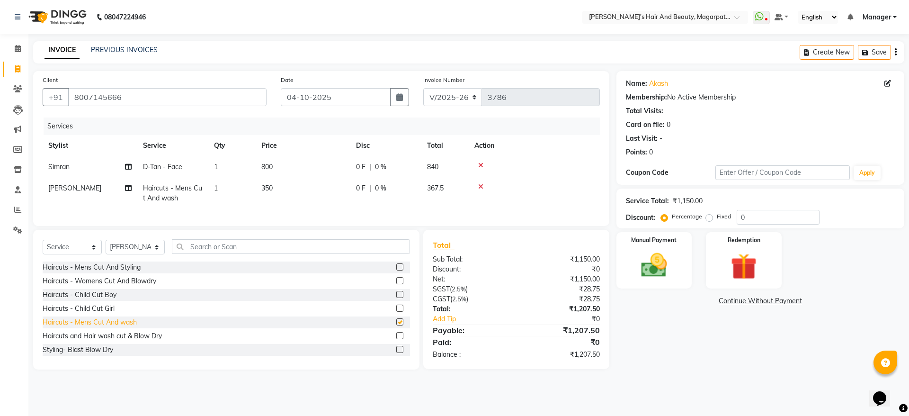
checkbox input "false"
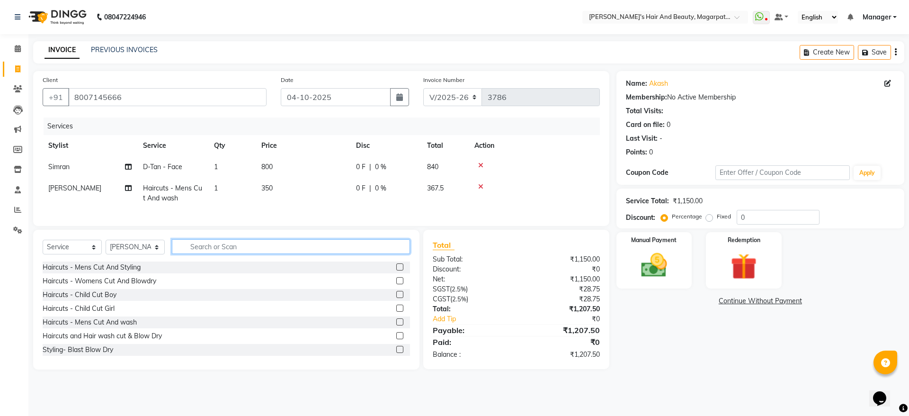
click at [285, 254] on input "text" at bounding box center [291, 246] width 238 height 15
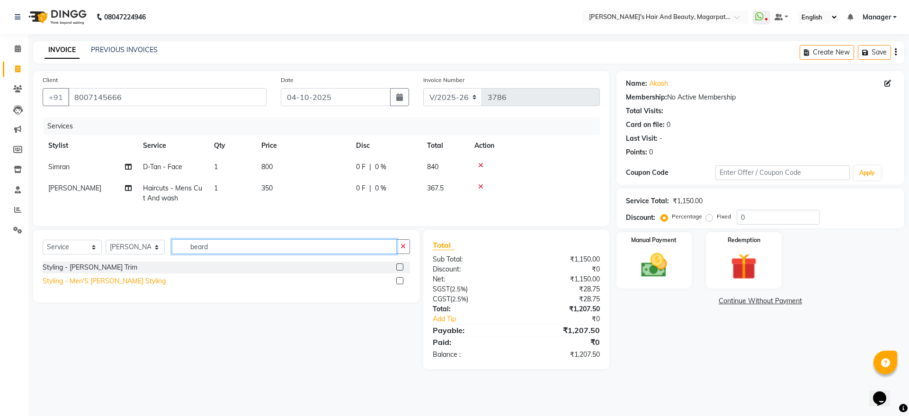
type input "beard"
click at [121, 286] on div "Styling - Men'S [PERSON_NAME] Styling" at bounding box center [104, 281] width 123 height 10
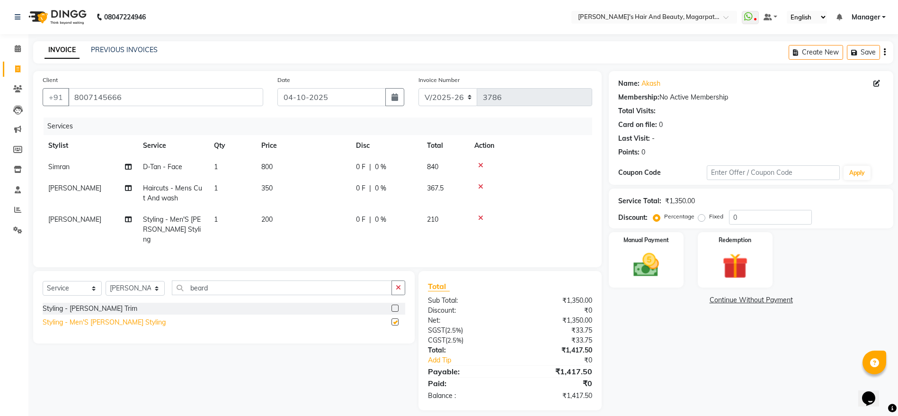
checkbox input "false"
click at [647, 265] on img at bounding box center [646, 264] width 44 height 31
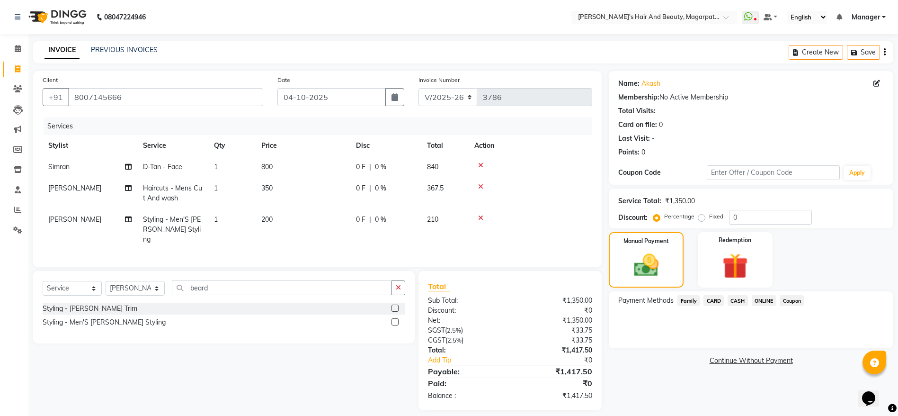
click at [767, 297] on span "ONLINE" at bounding box center [764, 300] width 25 height 11
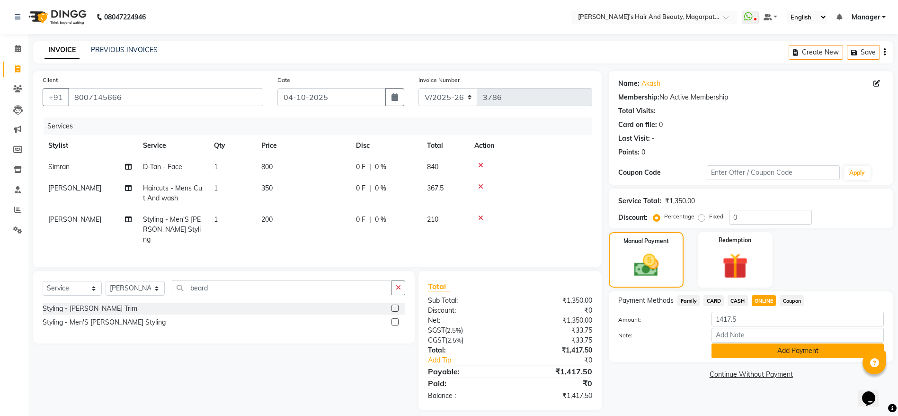
click at [768, 349] on button "Add Payment" at bounding box center [797, 350] width 172 height 15
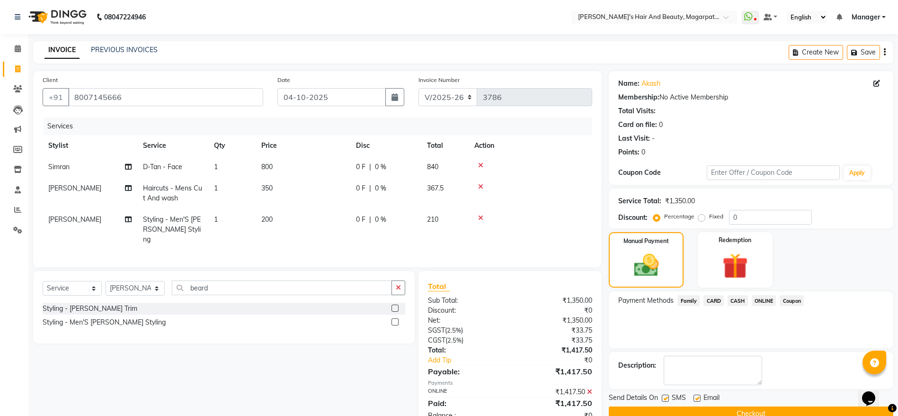
scroll to position [29, 0]
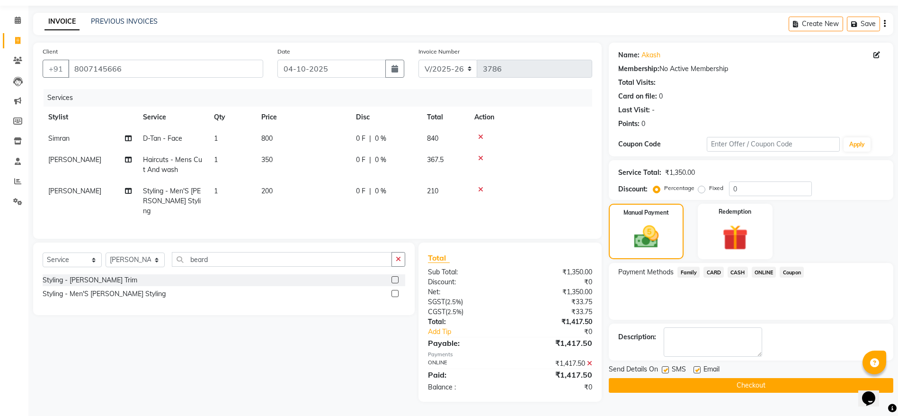
click at [747, 381] on button "Checkout" at bounding box center [751, 385] width 284 height 15
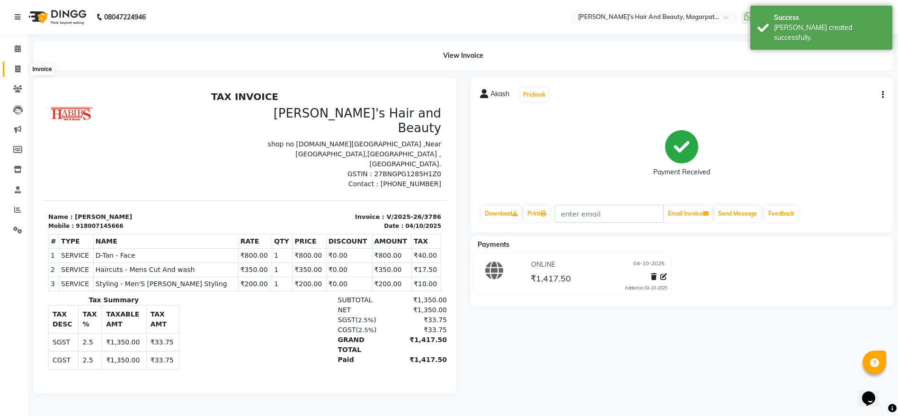
click at [14, 68] on span at bounding box center [17, 69] width 17 height 11
select select "4517"
select select "service"
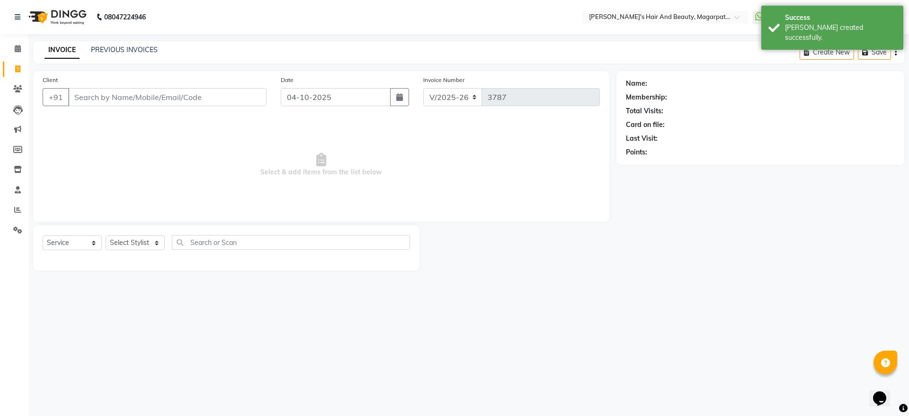
click at [124, 97] on input "Client" at bounding box center [167, 97] width 198 height 18
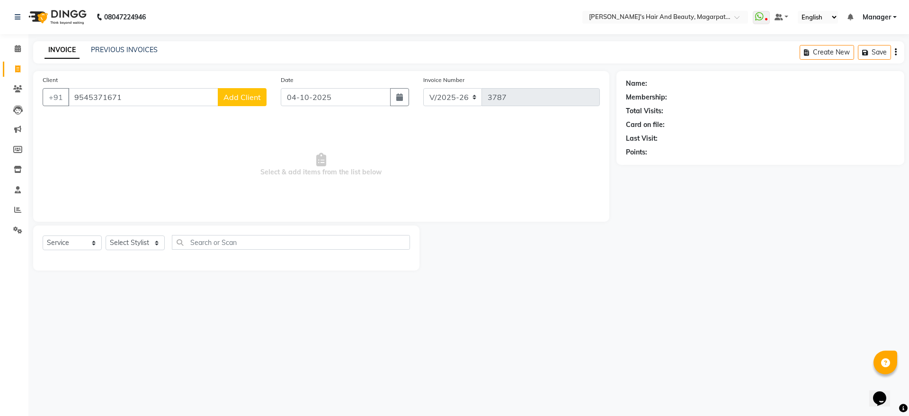
type input "9545371671"
click at [255, 94] on span "Add Client" at bounding box center [241, 96] width 37 height 9
select select "22"
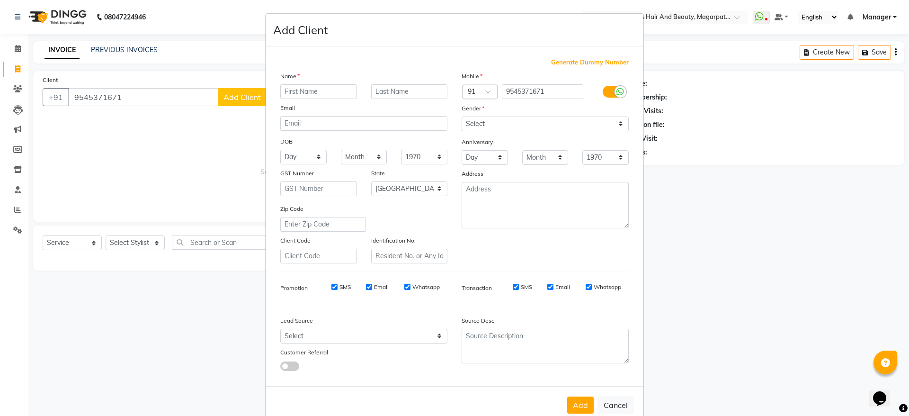
click at [294, 90] on input "text" at bounding box center [318, 91] width 77 height 15
type input "[PERSON_NAME]"
click at [477, 127] on select "Select [DEMOGRAPHIC_DATA] [DEMOGRAPHIC_DATA] Other Prefer Not To Say" at bounding box center [544, 123] width 167 height 15
select select "[DEMOGRAPHIC_DATA]"
click at [461, 116] on select "Select [DEMOGRAPHIC_DATA] [DEMOGRAPHIC_DATA] Other Prefer Not To Say" at bounding box center [544, 123] width 167 height 15
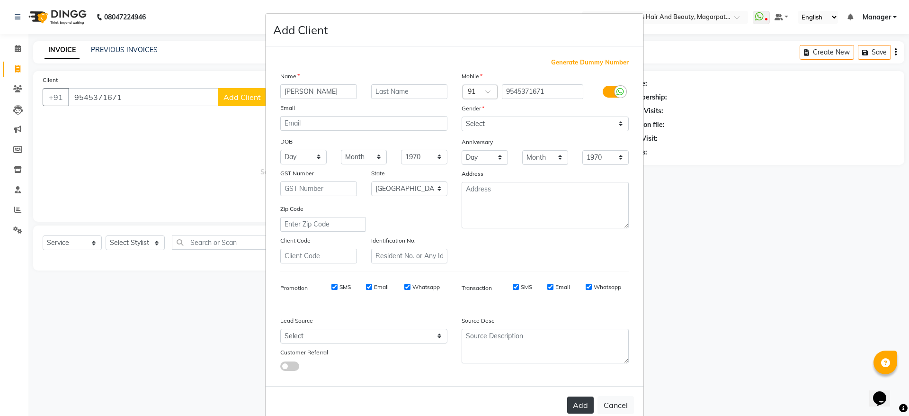
click at [569, 400] on button "Add" at bounding box center [580, 404] width 27 height 17
select select
select select "null"
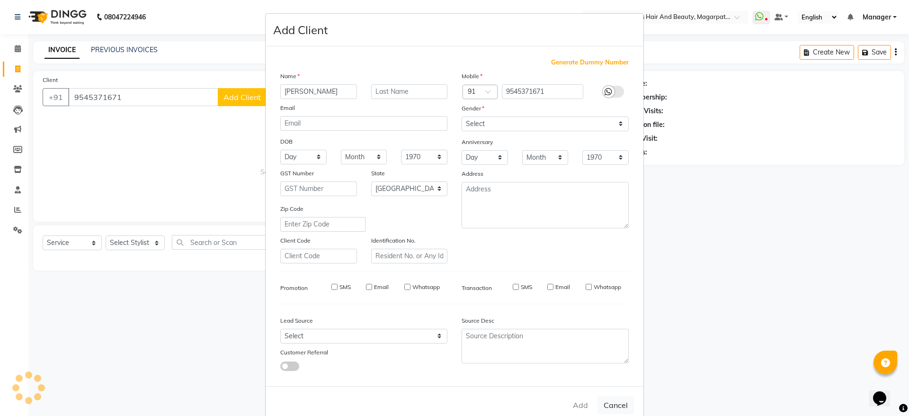
select select
checkbox input "false"
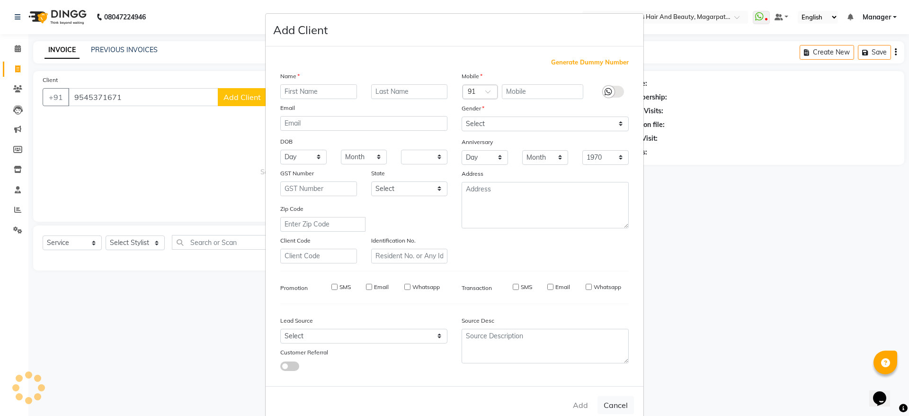
checkbox input "false"
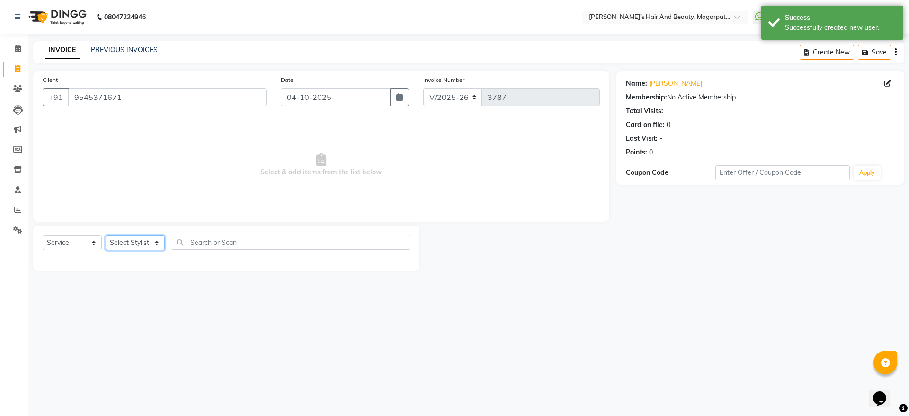
click at [143, 238] on select "Select Stylist [PERSON_NAME] [PERSON_NAME] Manager [PERSON_NAME] [PERSON_NAME] …" at bounding box center [135, 242] width 59 height 15
select select "67464"
click at [106, 235] on select "Select Stylist [PERSON_NAME] [PERSON_NAME] Manager [PERSON_NAME] [PERSON_NAME] …" at bounding box center [135, 242] width 59 height 15
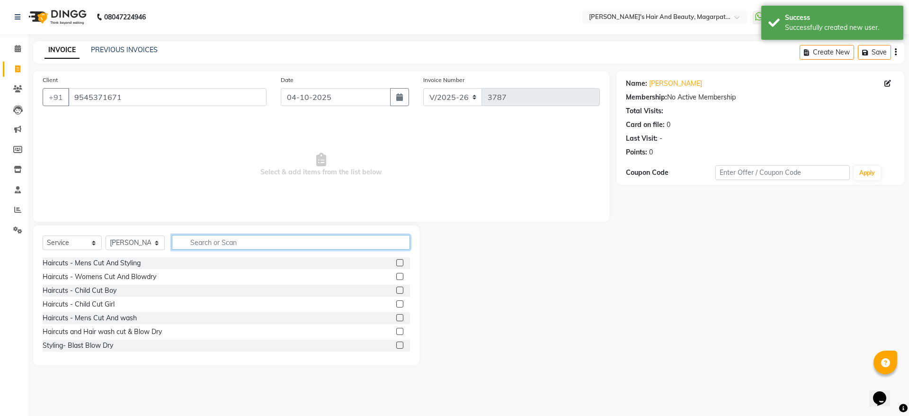
click at [229, 243] on input "text" at bounding box center [291, 242] width 238 height 15
type input "spa"
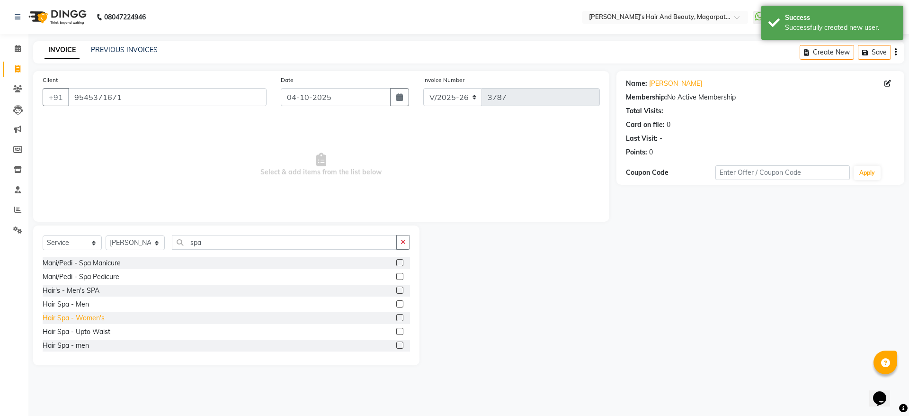
click at [85, 317] on div "Hair Spa - Women's" at bounding box center [74, 318] width 62 height 10
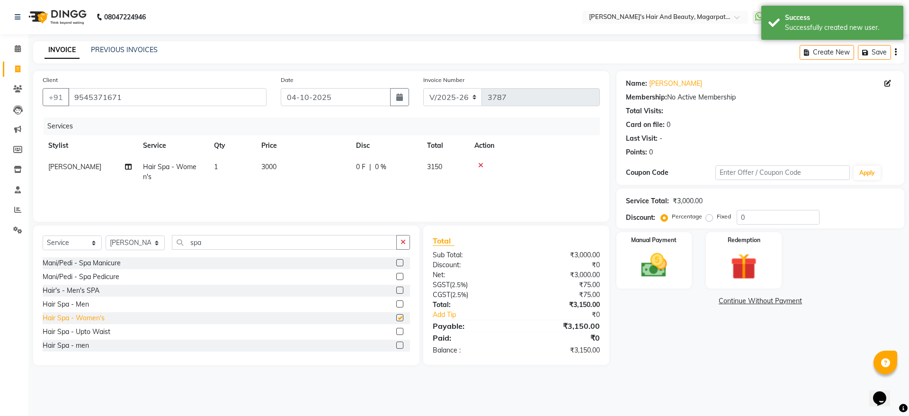
checkbox input "false"
click at [271, 170] on span "3000" at bounding box center [268, 166] width 15 height 9
select select "67464"
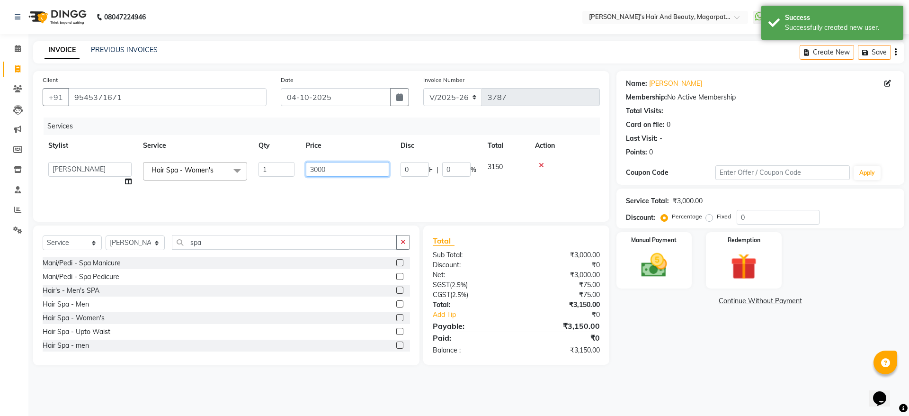
drag, startPoint x: 327, startPoint y: 171, endPoint x: 294, endPoint y: 172, distance: 32.7
click at [294, 172] on tr "[PERSON_NAME] [PERSON_NAME] Manager [PERSON_NAME] [PERSON_NAME] [PERSON_NAME] H…" at bounding box center [321, 174] width 557 height 36
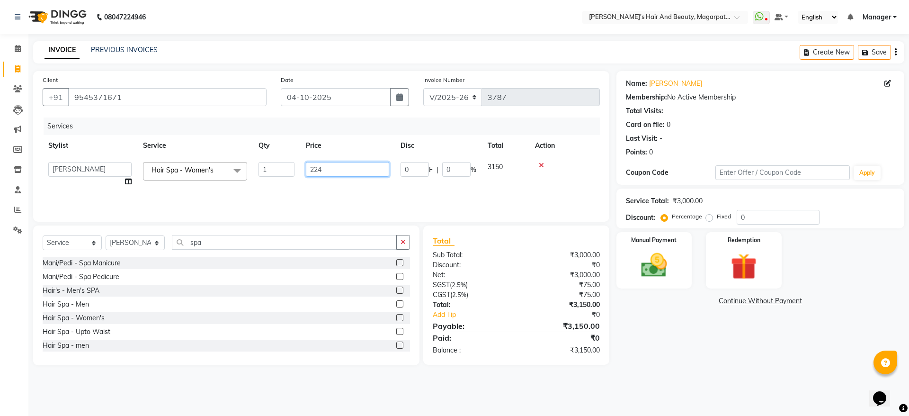
type input "2240"
click at [294, 193] on div "Services Stylist Service Qty Price Disc Total Action [PERSON_NAME] [PERSON_NAME…" at bounding box center [321, 164] width 557 height 95
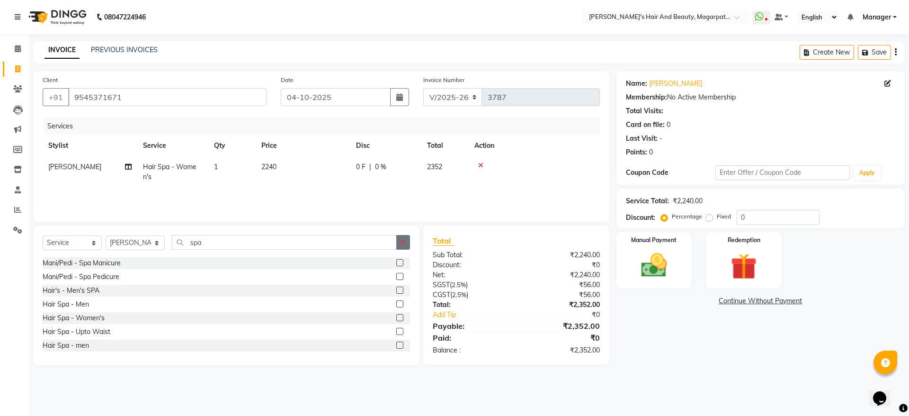
click at [408, 242] on button "button" at bounding box center [403, 242] width 14 height 15
click at [132, 242] on select "Select Stylist [PERSON_NAME] [PERSON_NAME] Manager [PERSON_NAME] [PERSON_NAME] …" at bounding box center [135, 242] width 59 height 15
select select "67463"
click at [106, 235] on select "Select Stylist [PERSON_NAME] [PERSON_NAME] Manager [PERSON_NAME] [PERSON_NAME] …" at bounding box center [135, 242] width 59 height 15
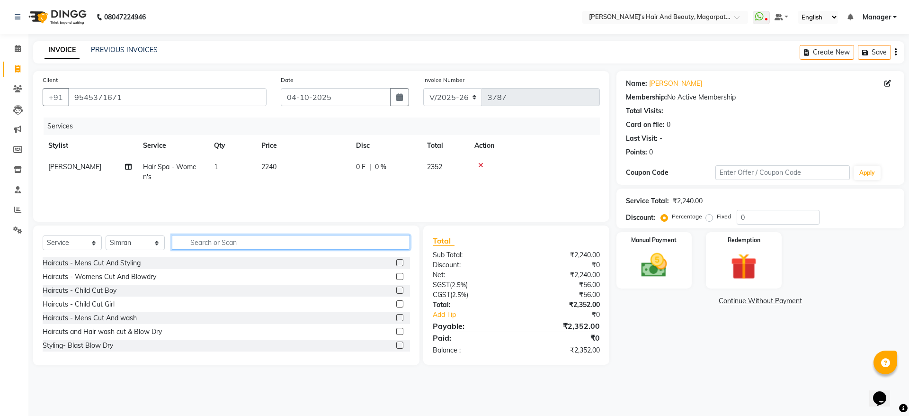
click at [216, 242] on input "text" at bounding box center [291, 242] width 238 height 15
type input "thre"
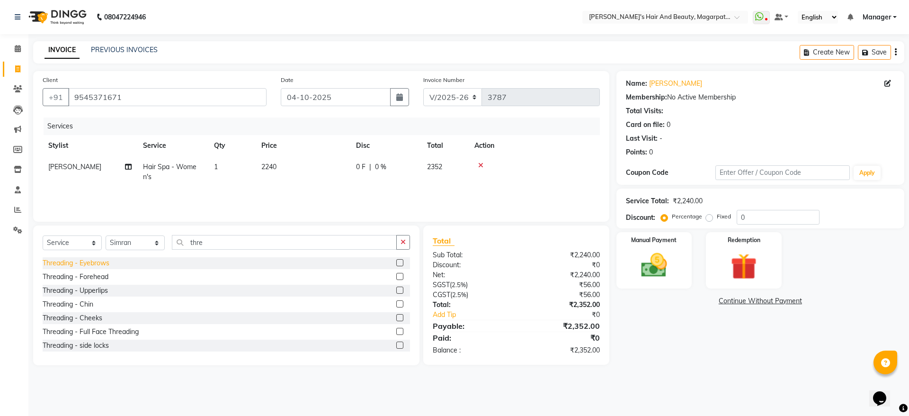
click at [93, 262] on div "Threading - Eyebrows" at bounding box center [76, 263] width 67 height 10
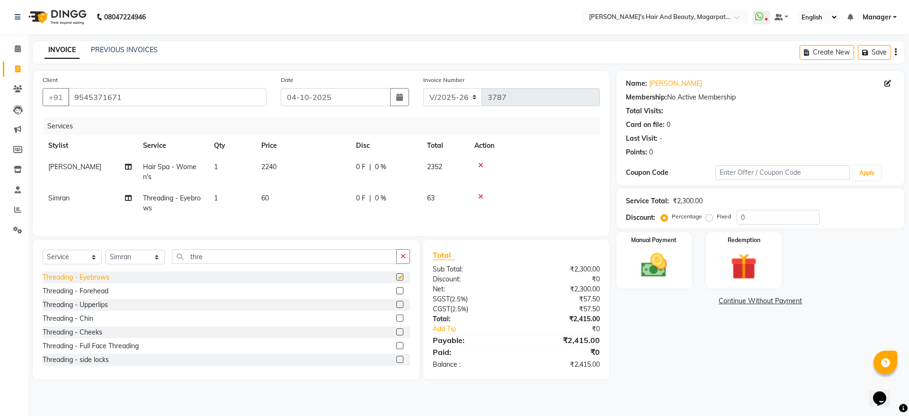
checkbox input "false"
click at [96, 296] on div "Threading - Forehead" at bounding box center [76, 291] width 66 height 10
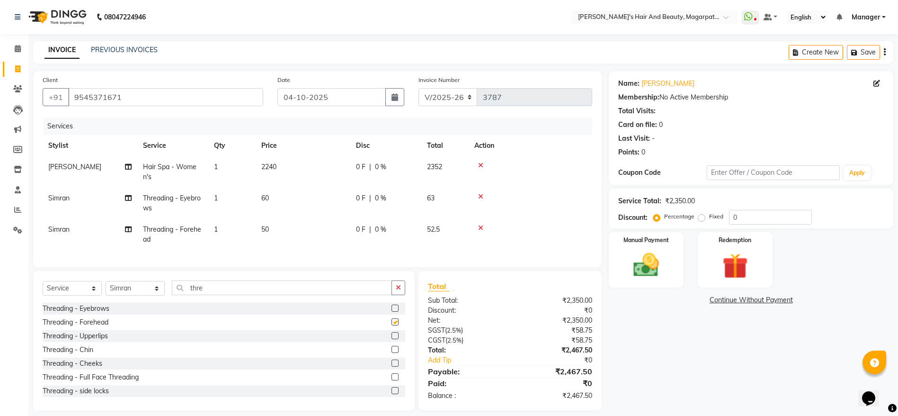
checkbox input "false"
click at [271, 199] on td "60" at bounding box center [303, 202] width 95 height 31
select select "67463"
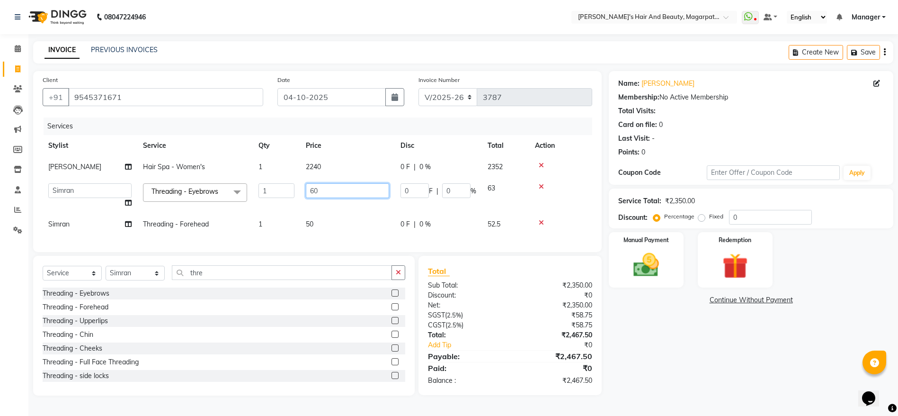
drag, startPoint x: 333, startPoint y: 188, endPoint x: 298, endPoint y: 194, distance: 34.9
click at [298, 194] on tr "[PERSON_NAME] [PERSON_NAME] Manager [PERSON_NAME] [PERSON_NAME] [PERSON_NAME] T…" at bounding box center [318, 195] width 550 height 36
type input "70"
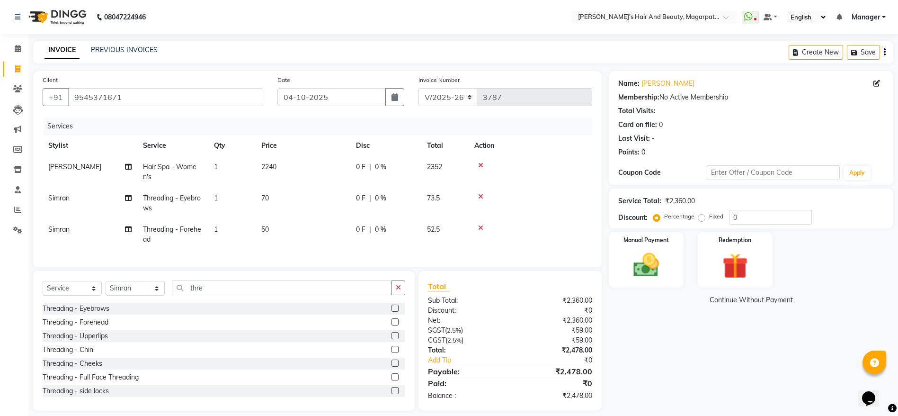
click at [319, 227] on td "50" at bounding box center [303, 234] width 95 height 31
select select "67463"
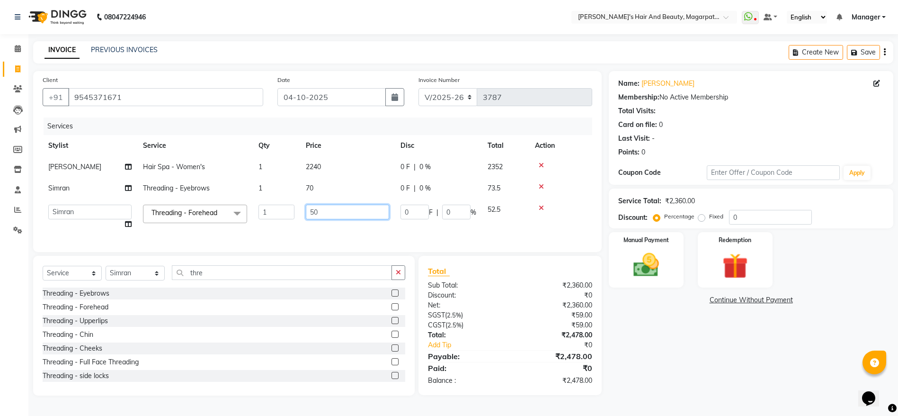
drag, startPoint x: 333, startPoint y: 209, endPoint x: 271, endPoint y: 217, distance: 62.9
click at [271, 217] on tr "[PERSON_NAME] [PERSON_NAME] Manager [PERSON_NAME] [PERSON_NAME] [PERSON_NAME] T…" at bounding box center [318, 217] width 550 height 36
type input "60"
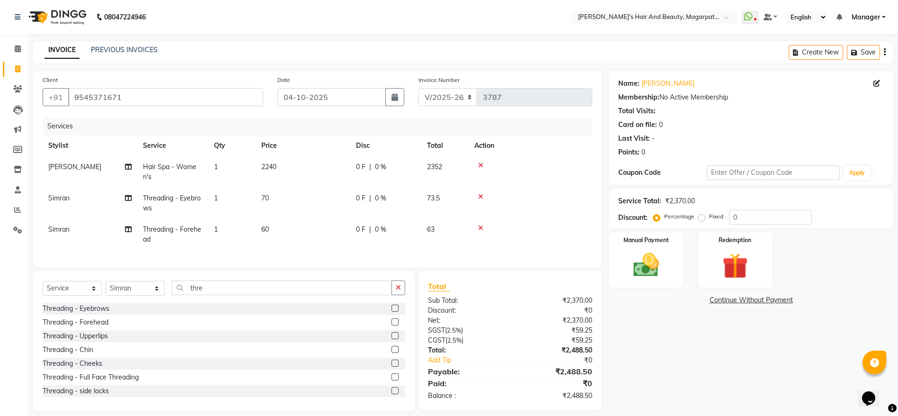
click at [278, 231] on tr "[PERSON_NAME] Threading - Forehead 1 60 0 F | 0 % 63" at bounding box center [318, 234] width 550 height 31
click at [650, 261] on img at bounding box center [646, 264] width 44 height 31
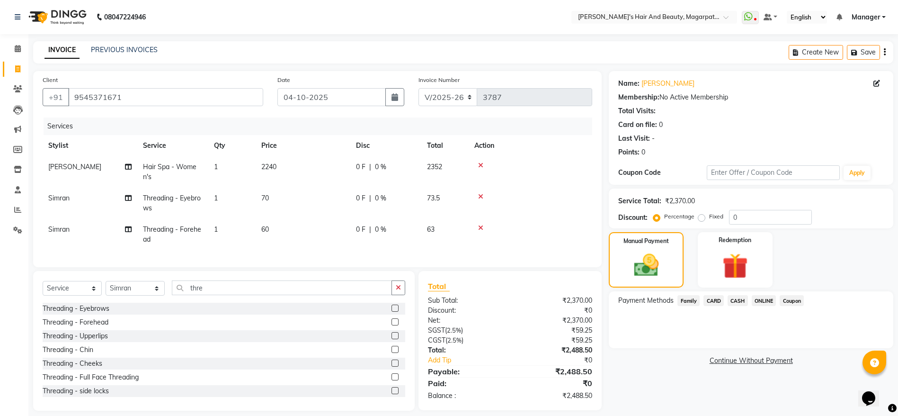
click at [764, 301] on span "ONLINE" at bounding box center [764, 300] width 25 height 11
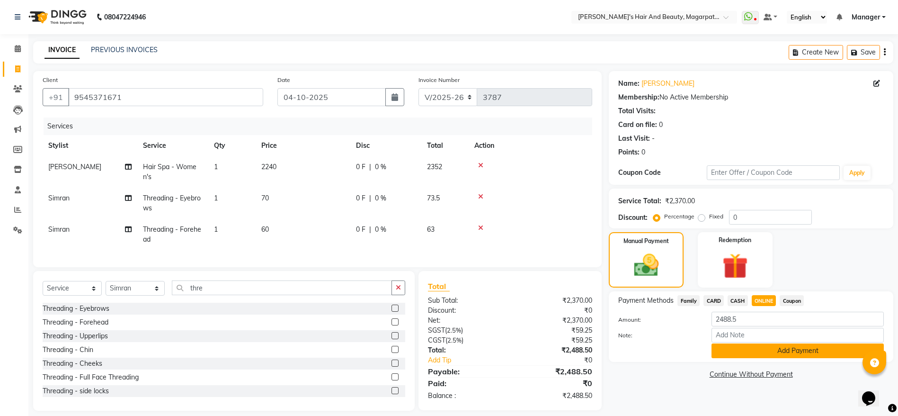
click at [767, 343] on button "Add Payment" at bounding box center [797, 350] width 172 height 15
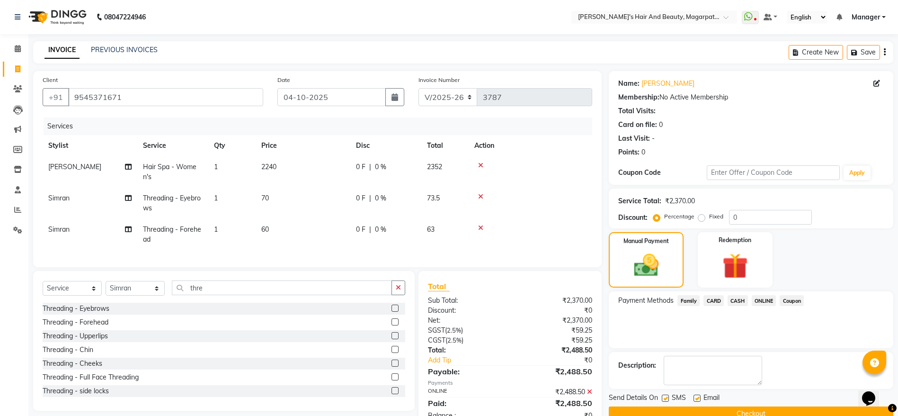
scroll to position [39, 0]
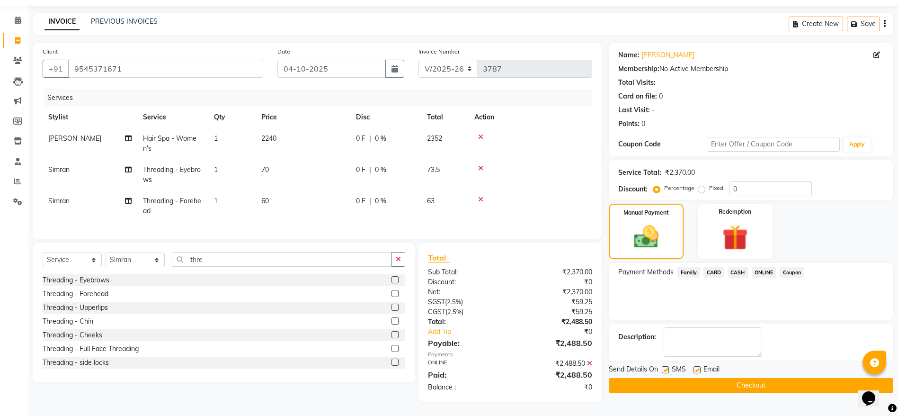
click at [742, 378] on button "Checkout" at bounding box center [751, 385] width 284 height 15
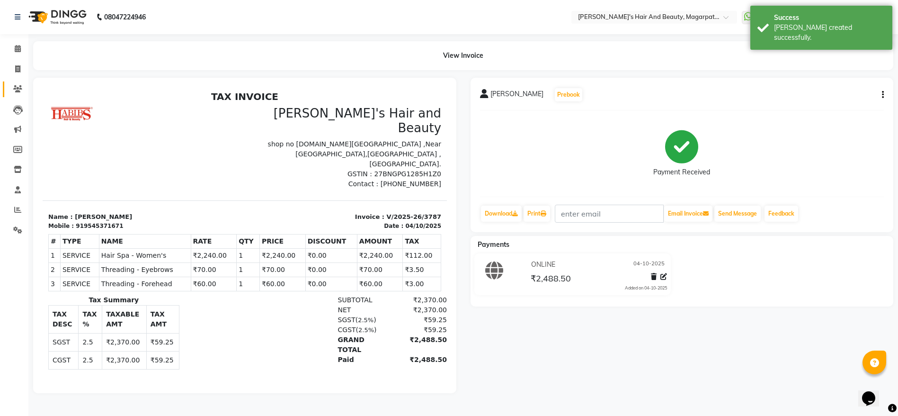
click at [18, 81] on link "Clients" at bounding box center [14, 89] width 23 height 16
